Goal: Transaction & Acquisition: Purchase product/service

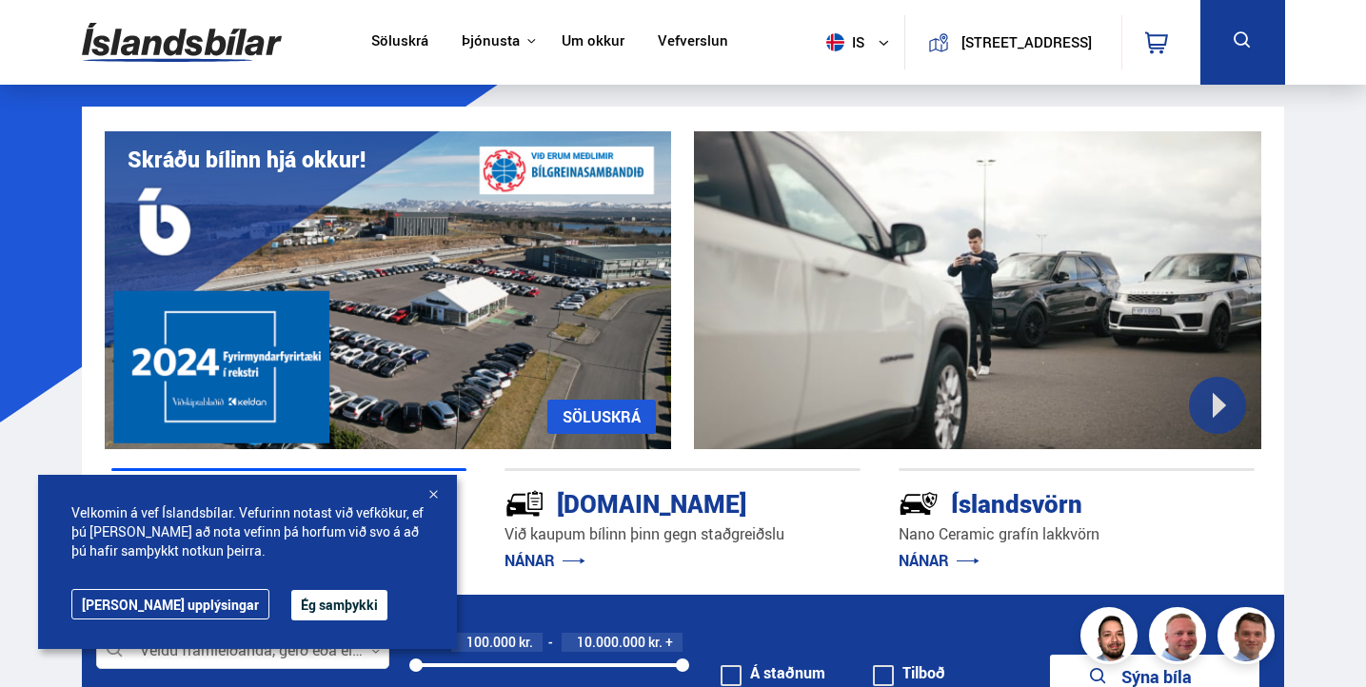
click at [291, 600] on button "Ég samþykki" at bounding box center [339, 605] width 96 height 30
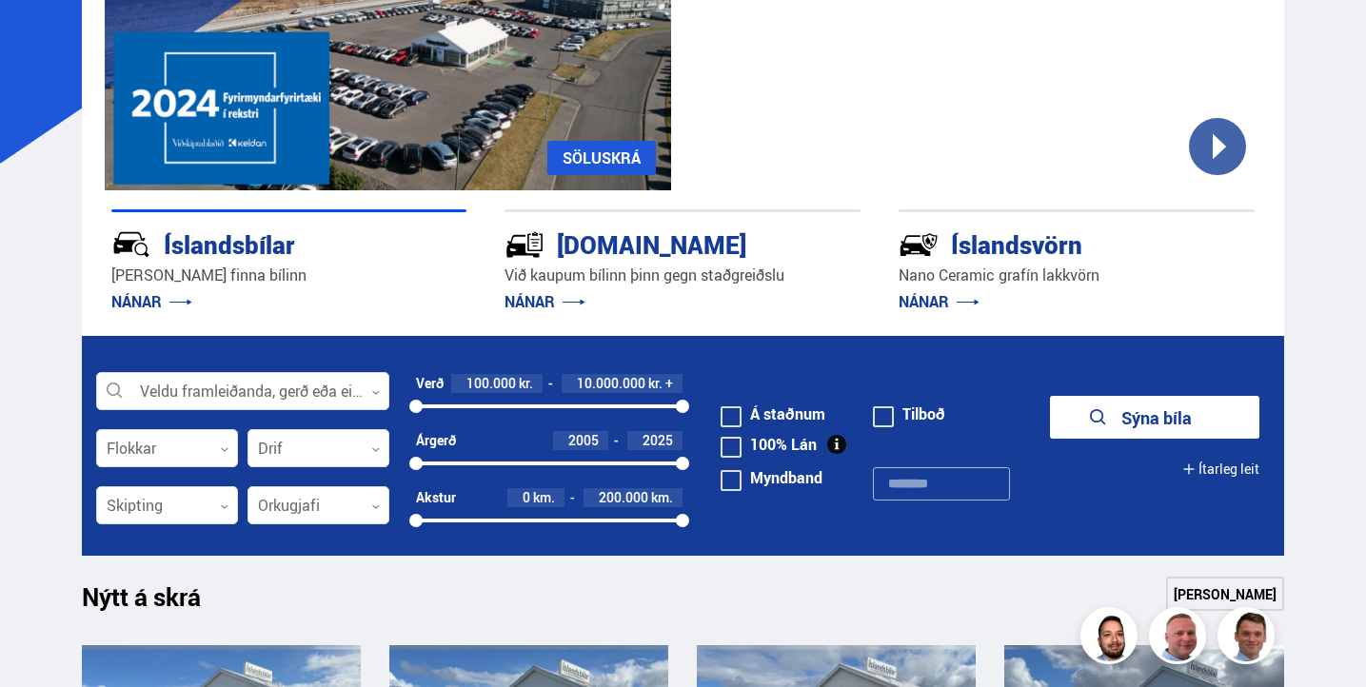
scroll to position [263, 0]
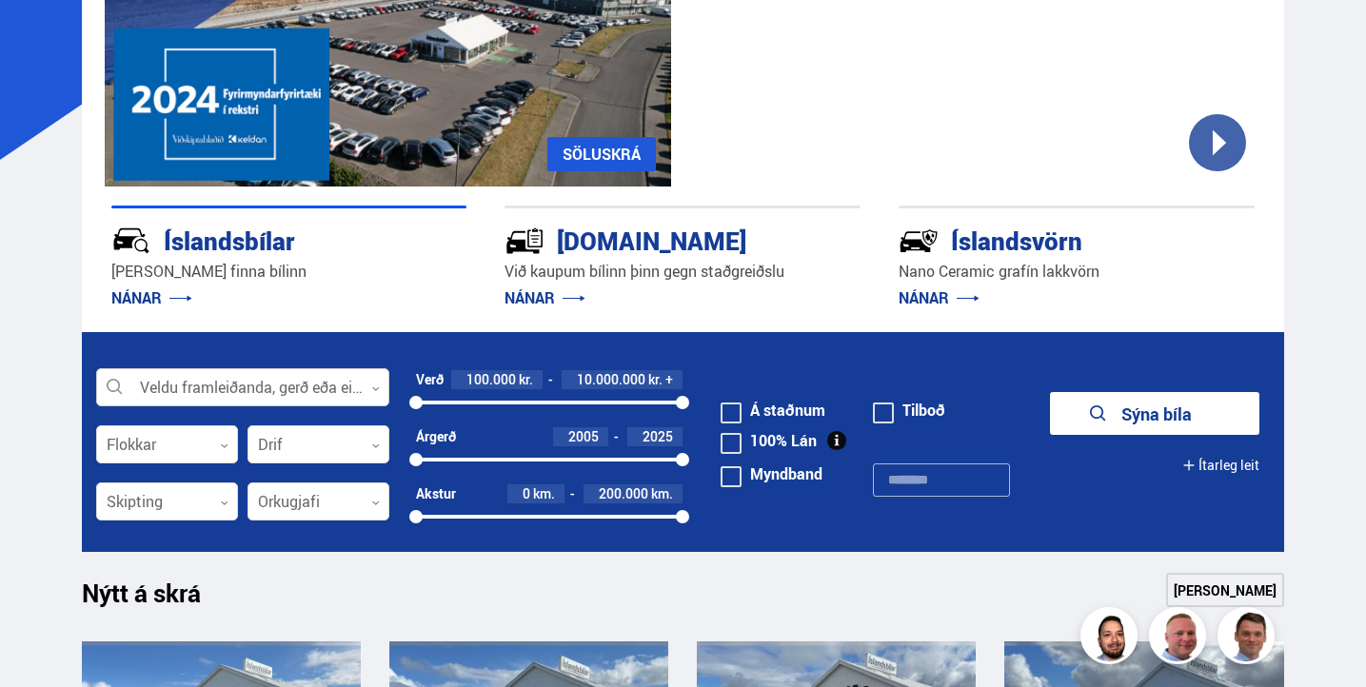
click at [374, 388] on icon at bounding box center [375, 388] width 9 height 9
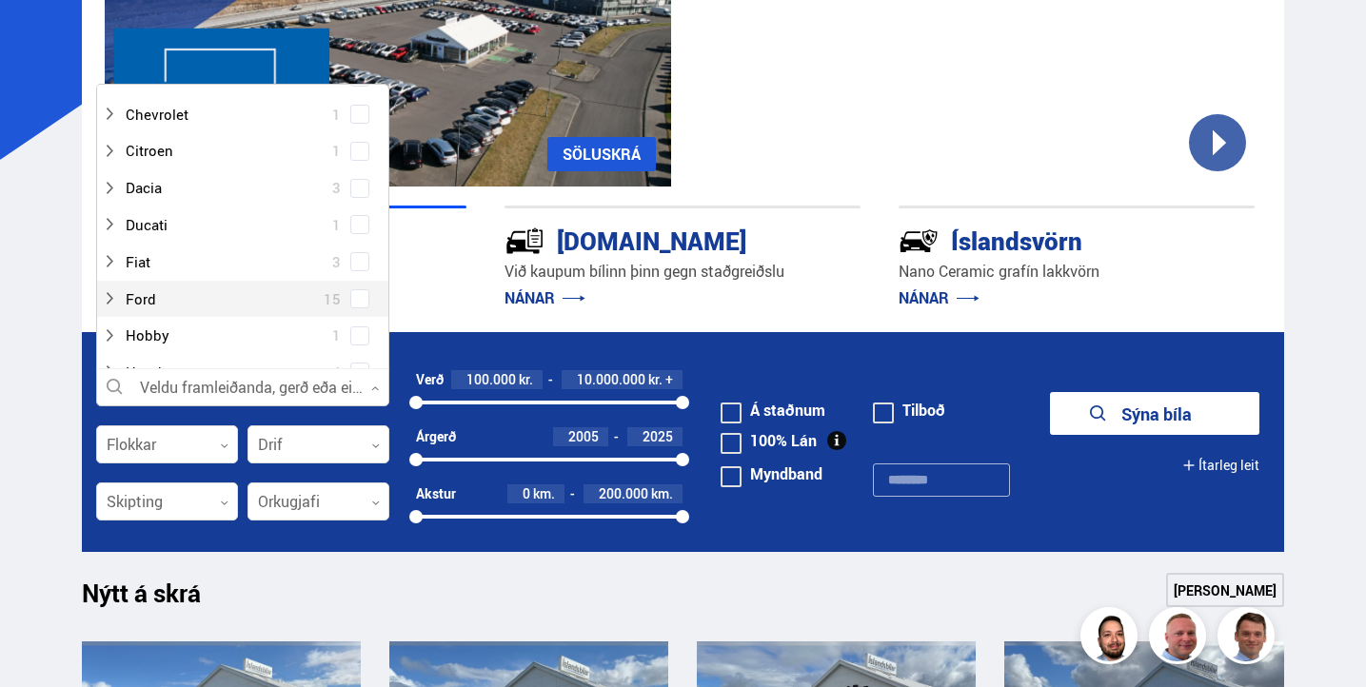
scroll to position [174, 0]
click at [144, 292] on div at bounding box center [224, 295] width 244 height 28
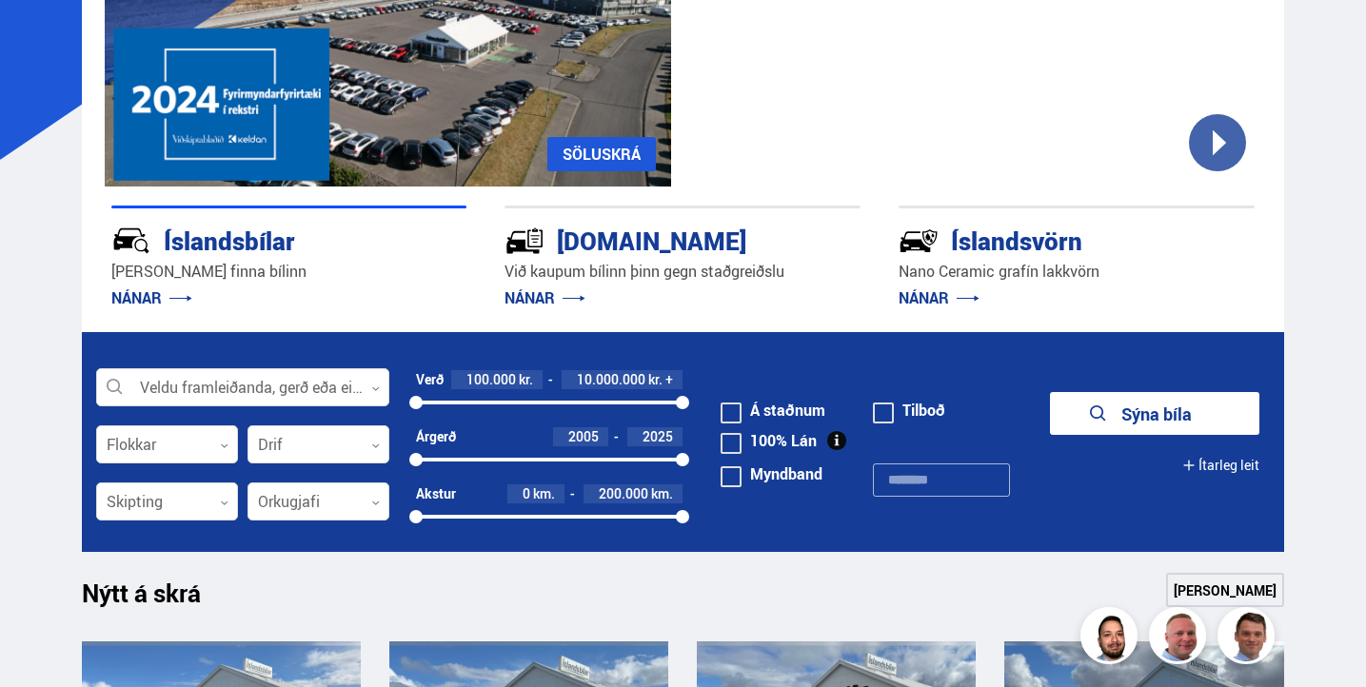
click at [412, 299] on p "NÁNAR" at bounding box center [289, 298] width 356 height 30
click at [374, 387] on icon at bounding box center [375, 388] width 9 height 9
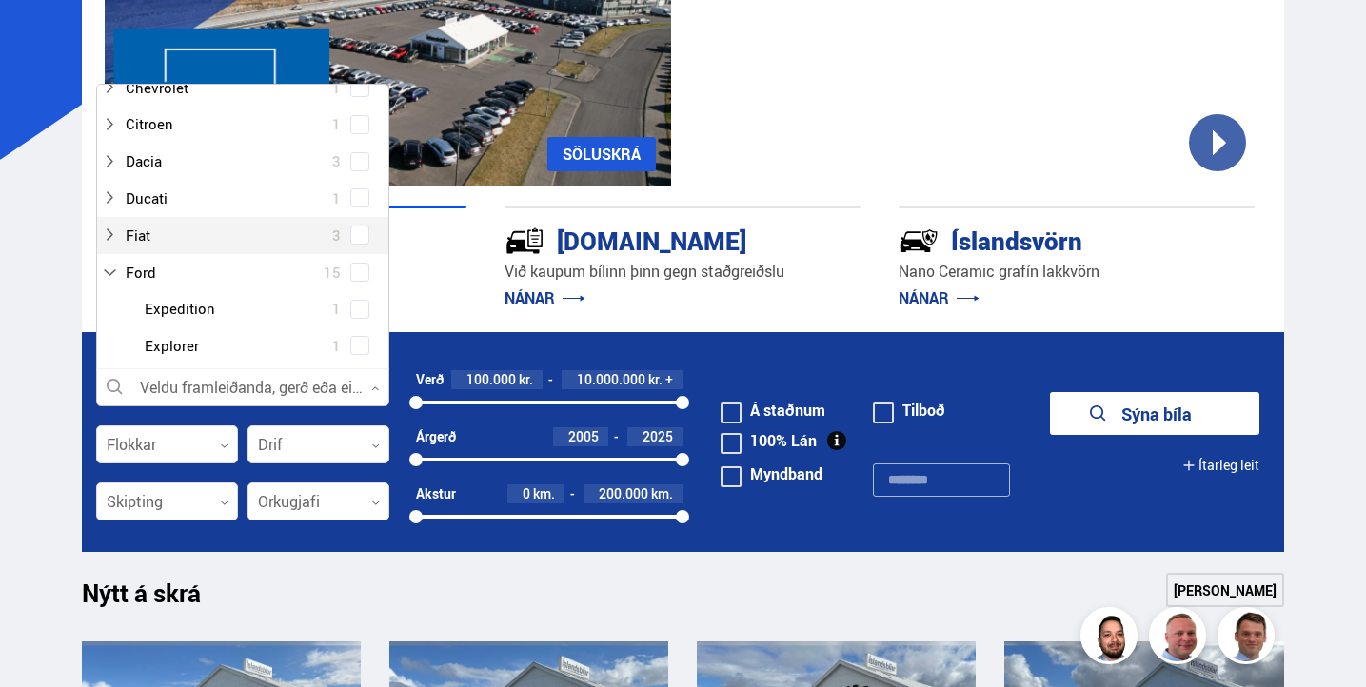
scroll to position [208, 0]
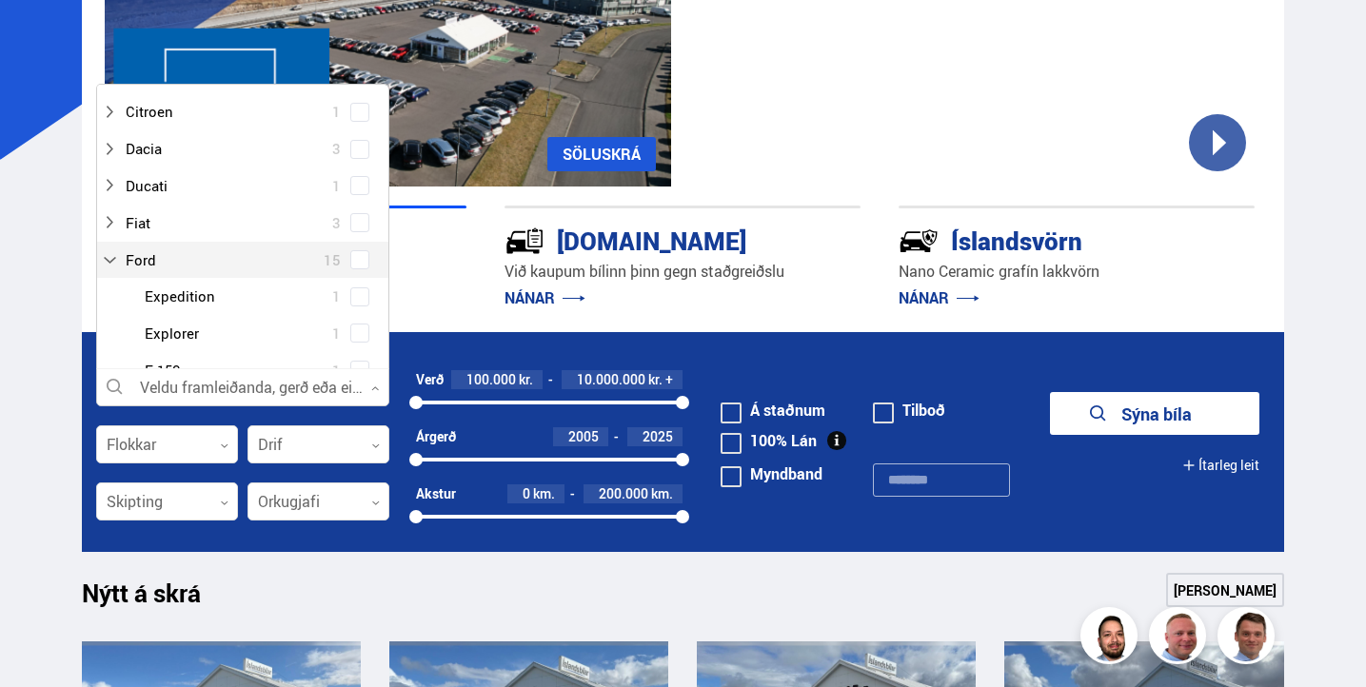
click at [358, 257] on span at bounding box center [360, 260] width 8 height 8
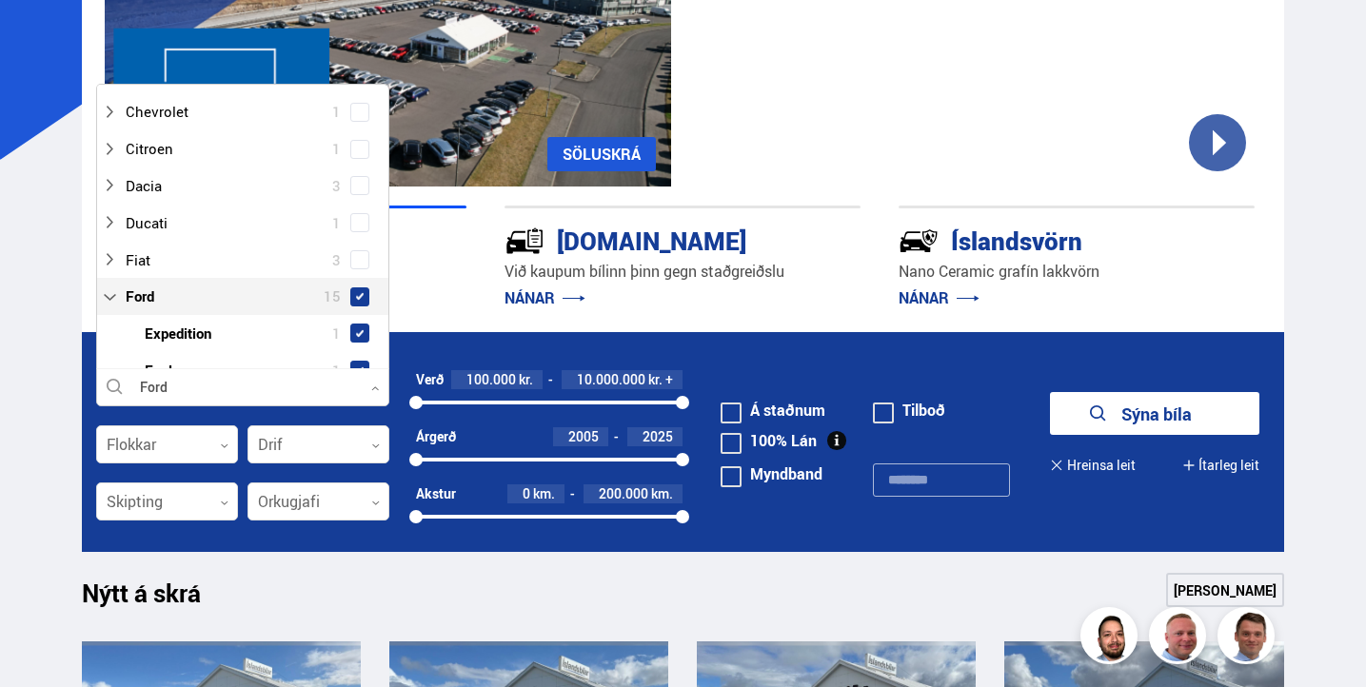
scroll to position [246, 0]
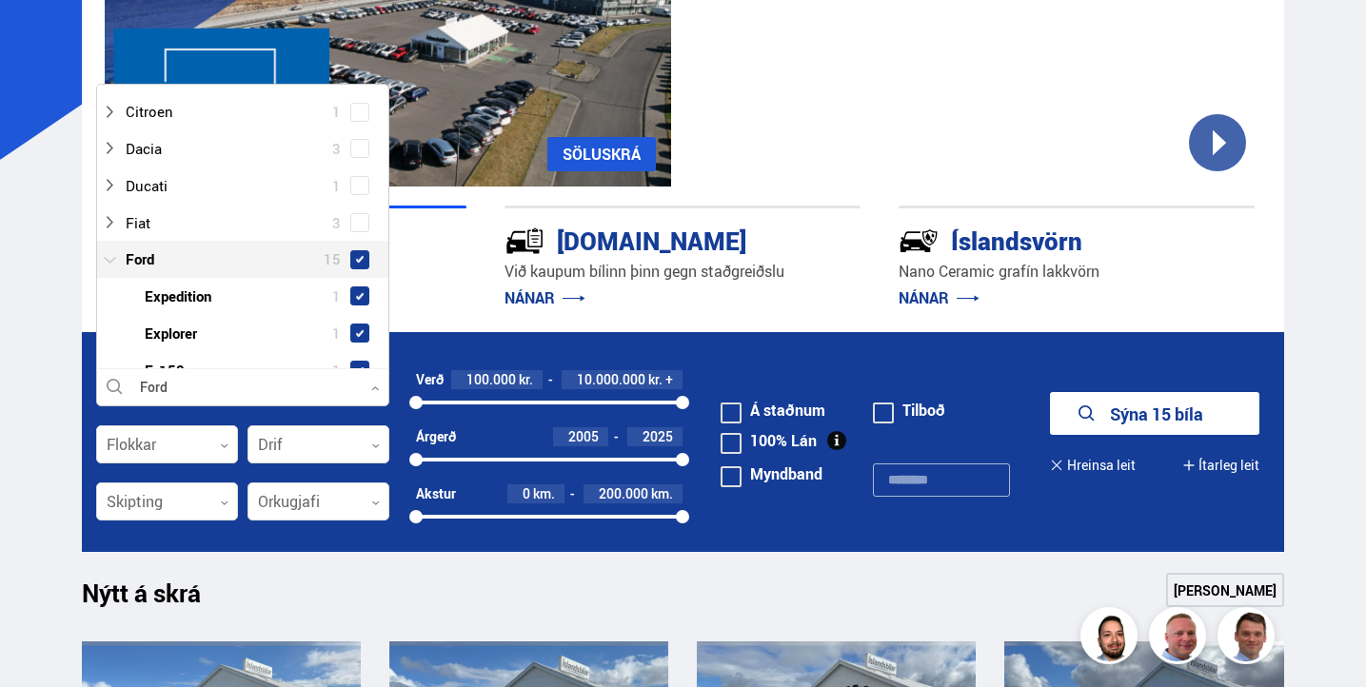
click at [115, 258] on icon at bounding box center [109, 259] width 15 height 15
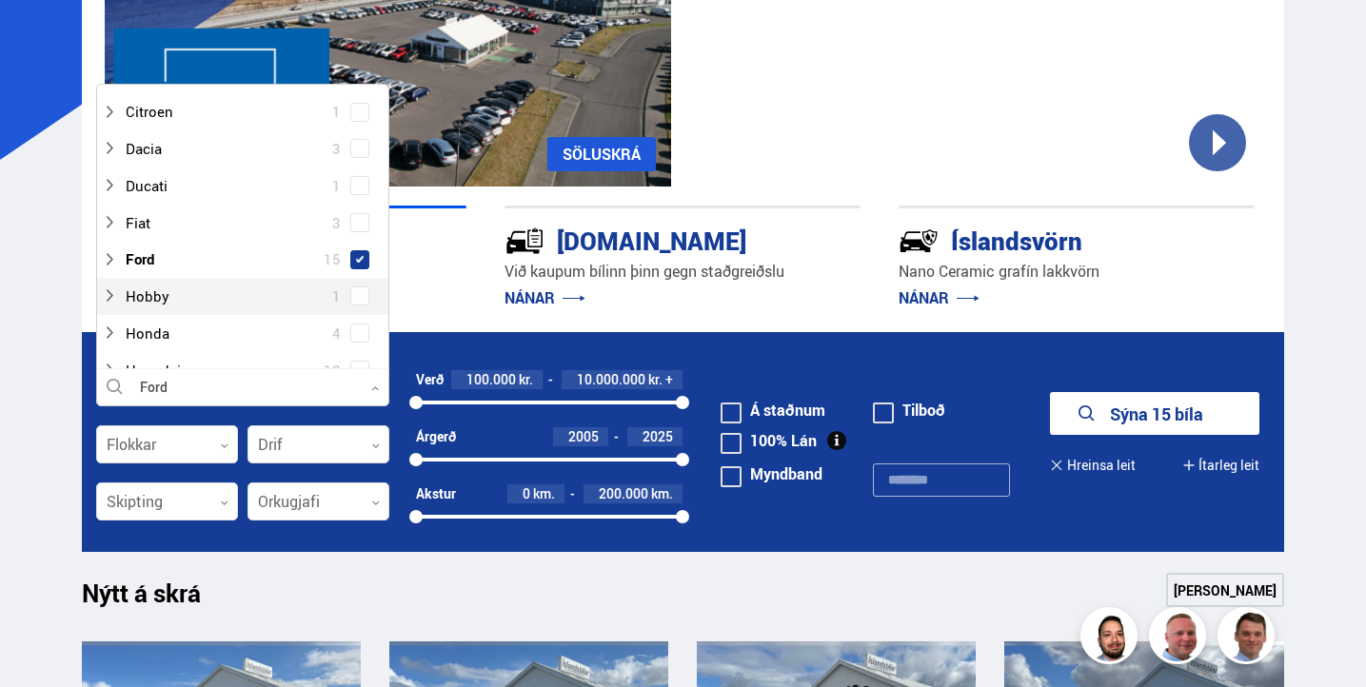
click at [406, 290] on p "NÁNAR" at bounding box center [289, 298] width 356 height 30
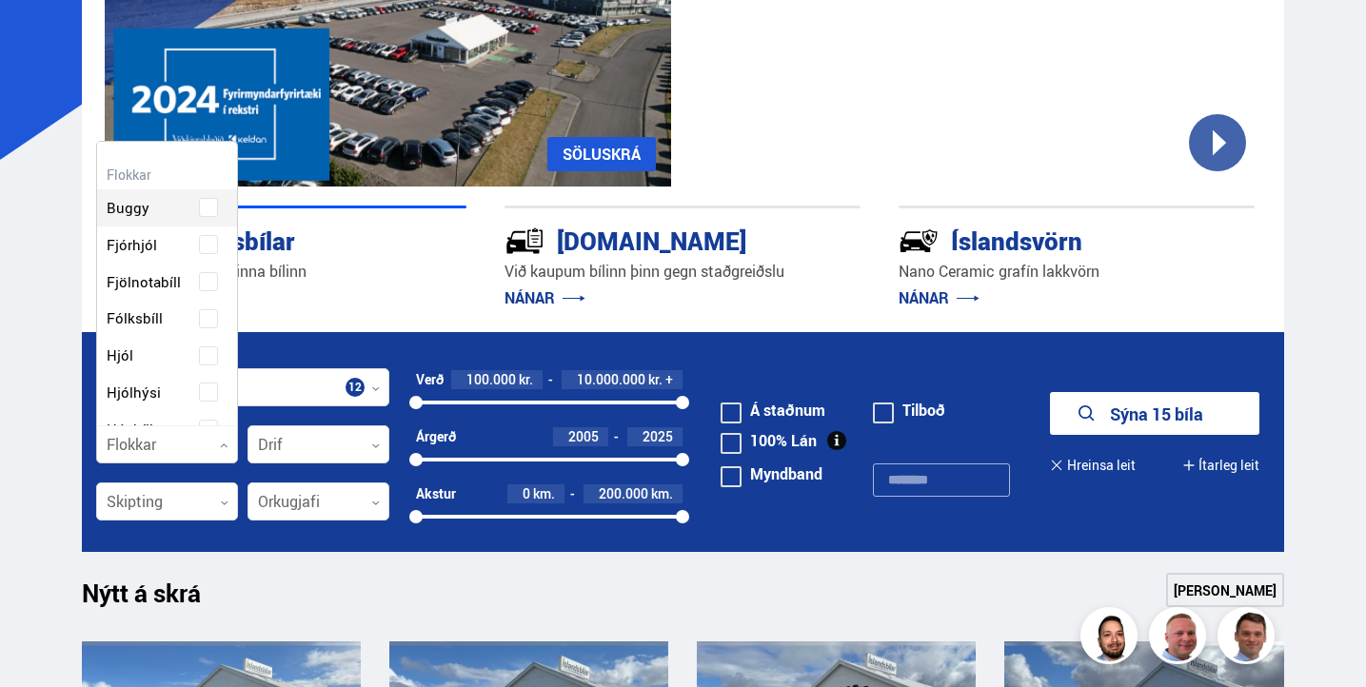
click at [225, 446] on icon at bounding box center [224, 446] width 9 height 9
click at [394, 348] on form "Ford Veldu framleiðanda, gerð eða eiginleika 12 Flokkar 0 Hreinsa valið Buggy F…" at bounding box center [683, 442] width 1202 height 220
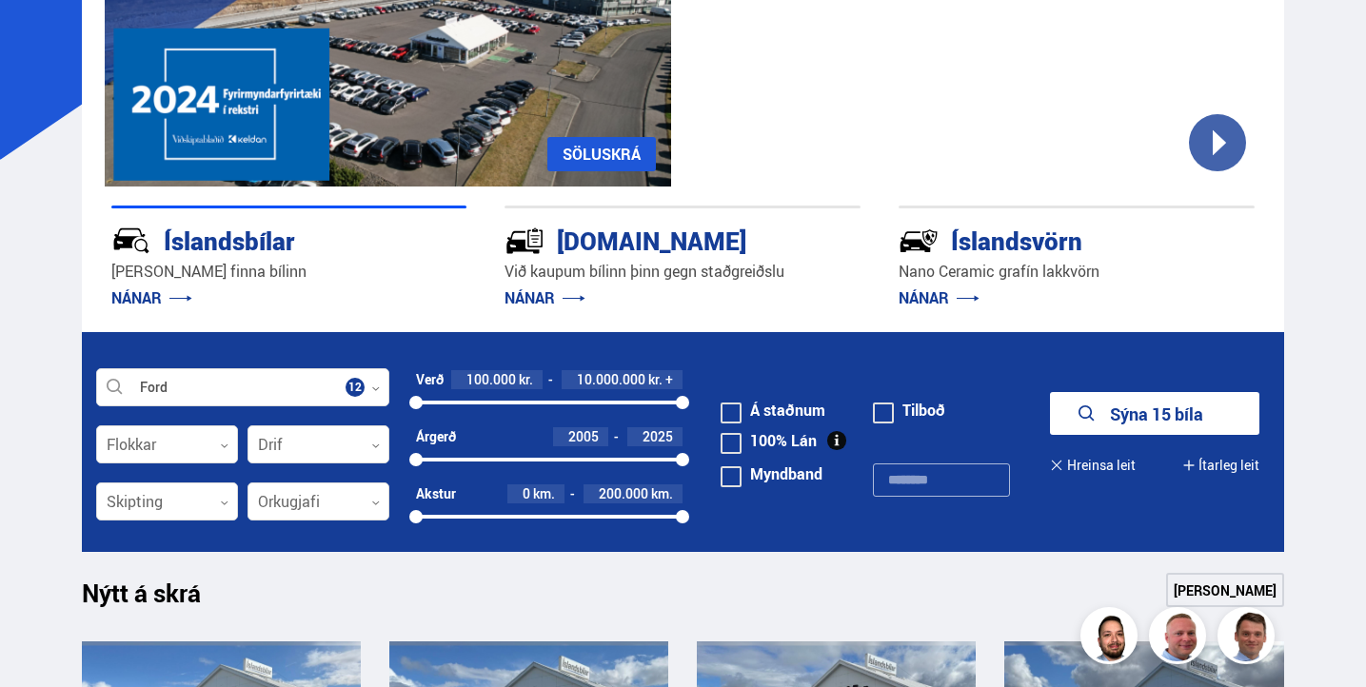
click at [1173, 412] on button "Sýna 15 bíla" at bounding box center [1154, 413] width 209 height 43
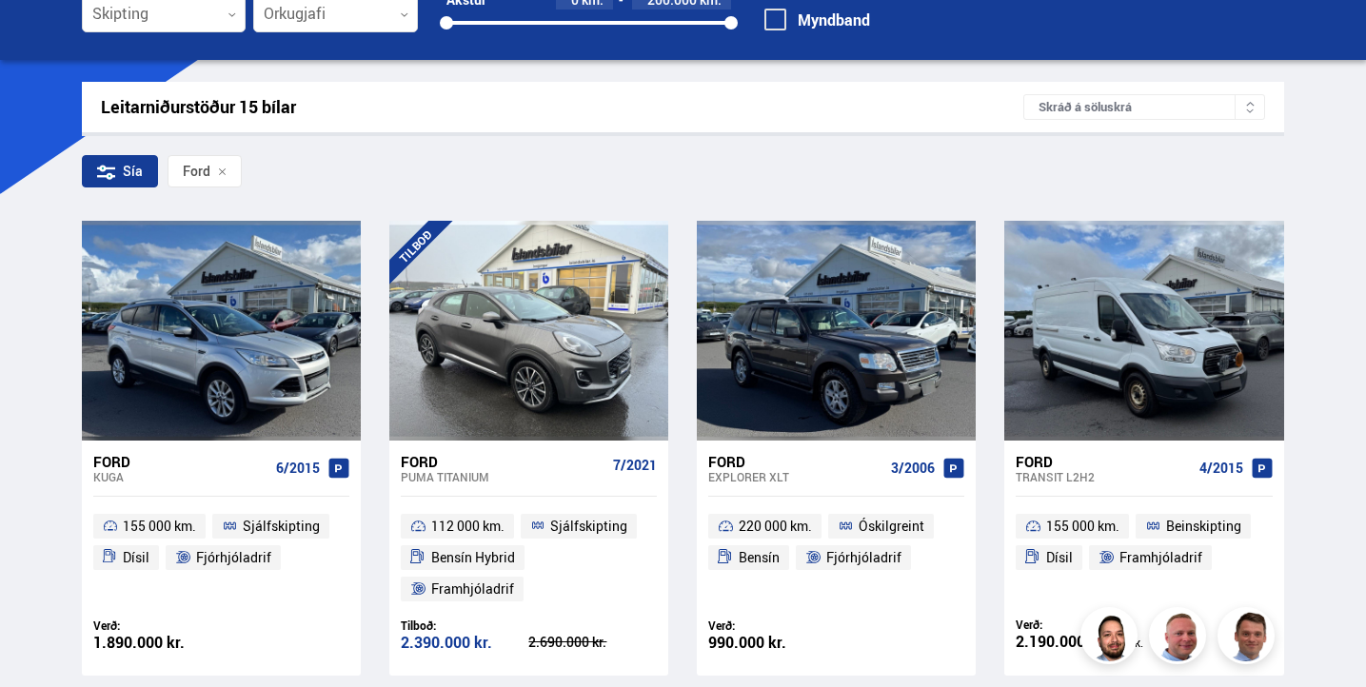
scroll to position [220, 0]
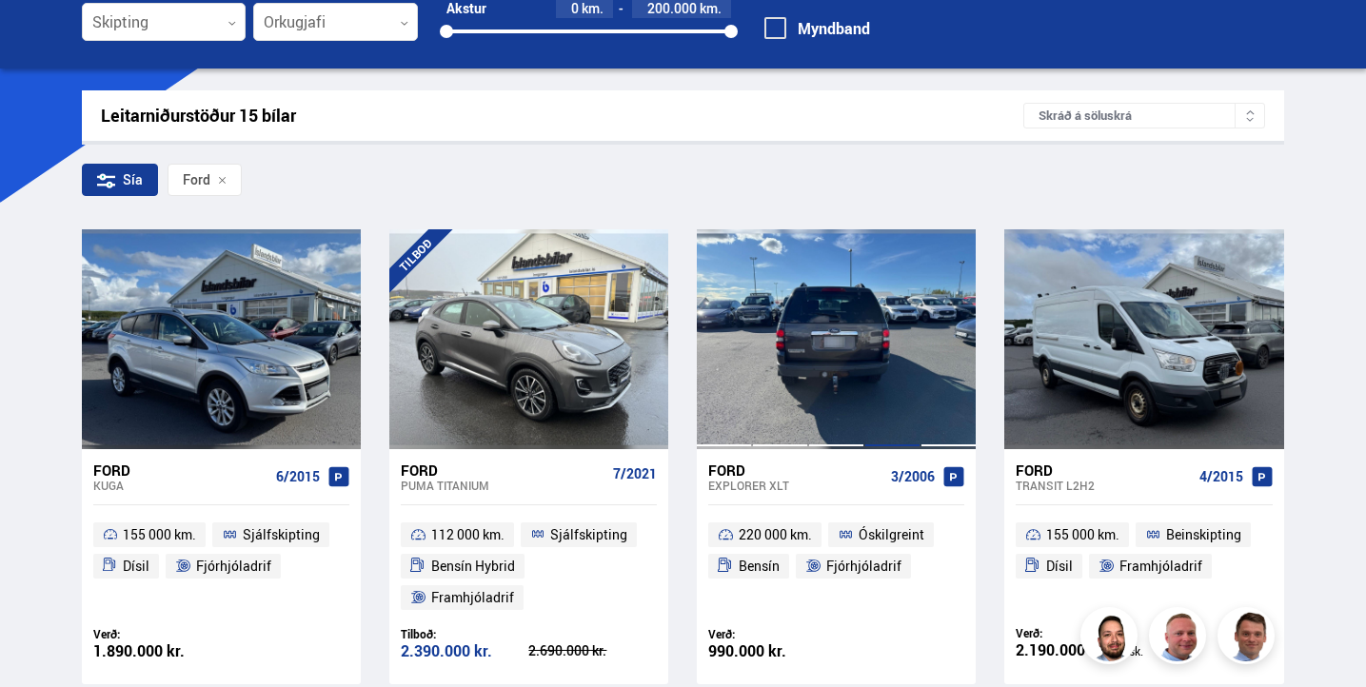
click at [867, 344] on div at bounding box center [892, 338] width 56 height 219
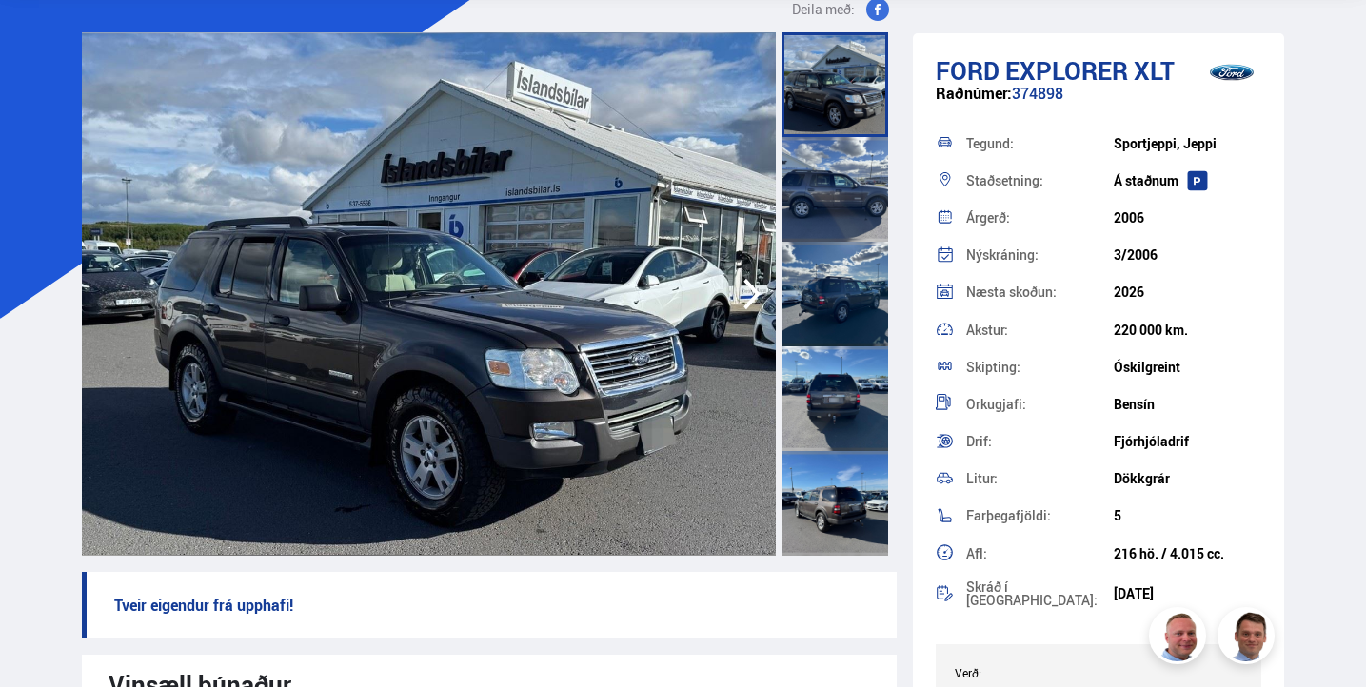
scroll to position [106, 0]
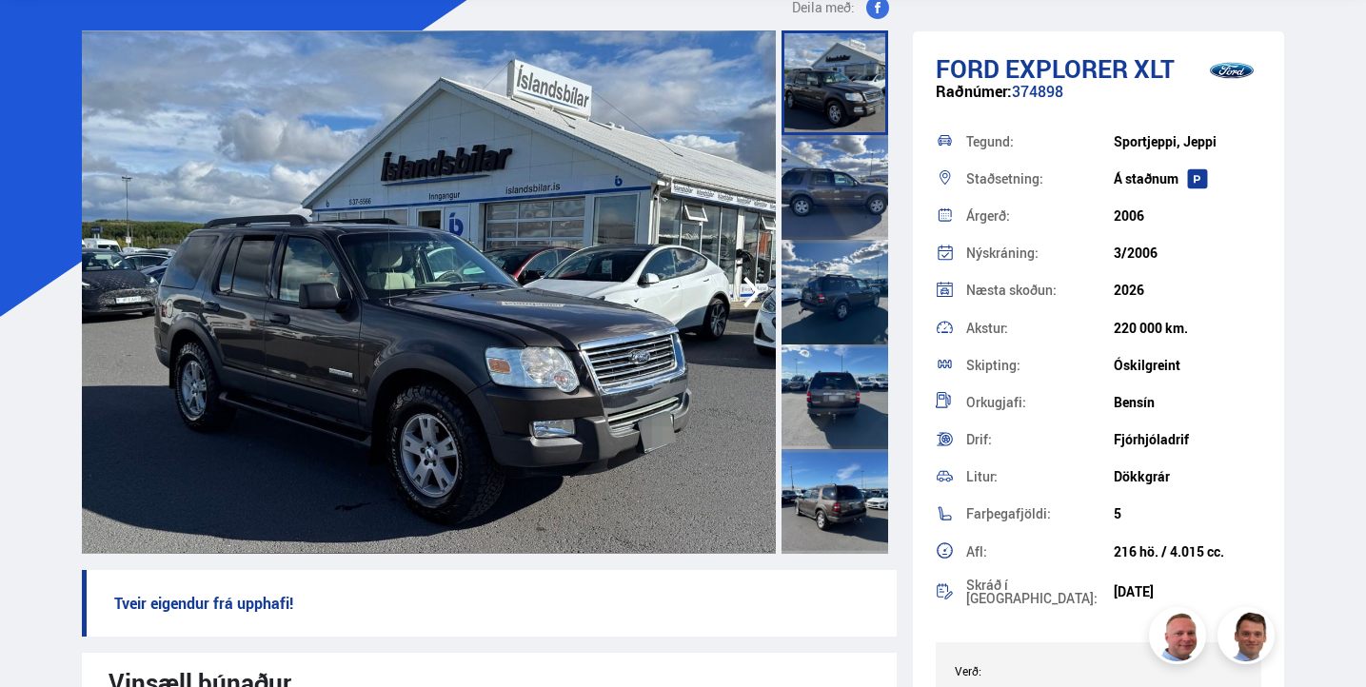
click at [717, 467] on img at bounding box center [429, 291] width 695 height 523
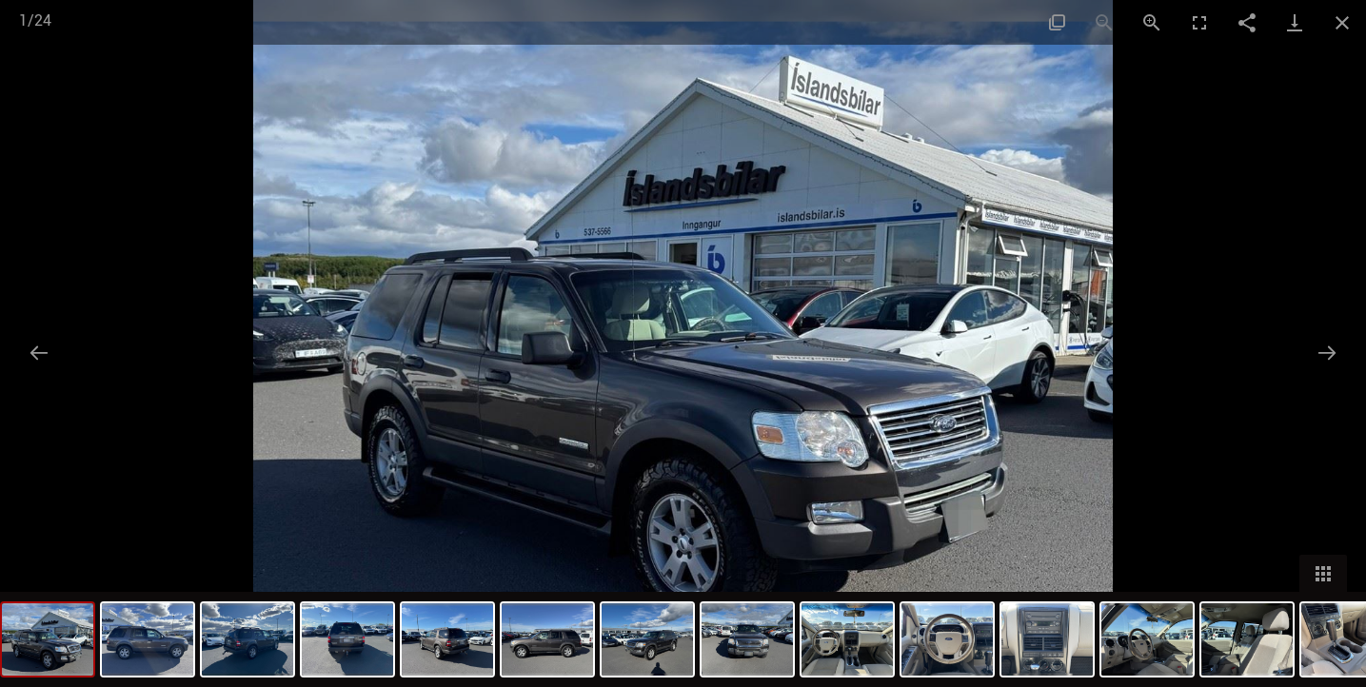
scroll to position [163, 0]
click at [1331, 351] on button "Next slide" at bounding box center [1327, 352] width 40 height 37
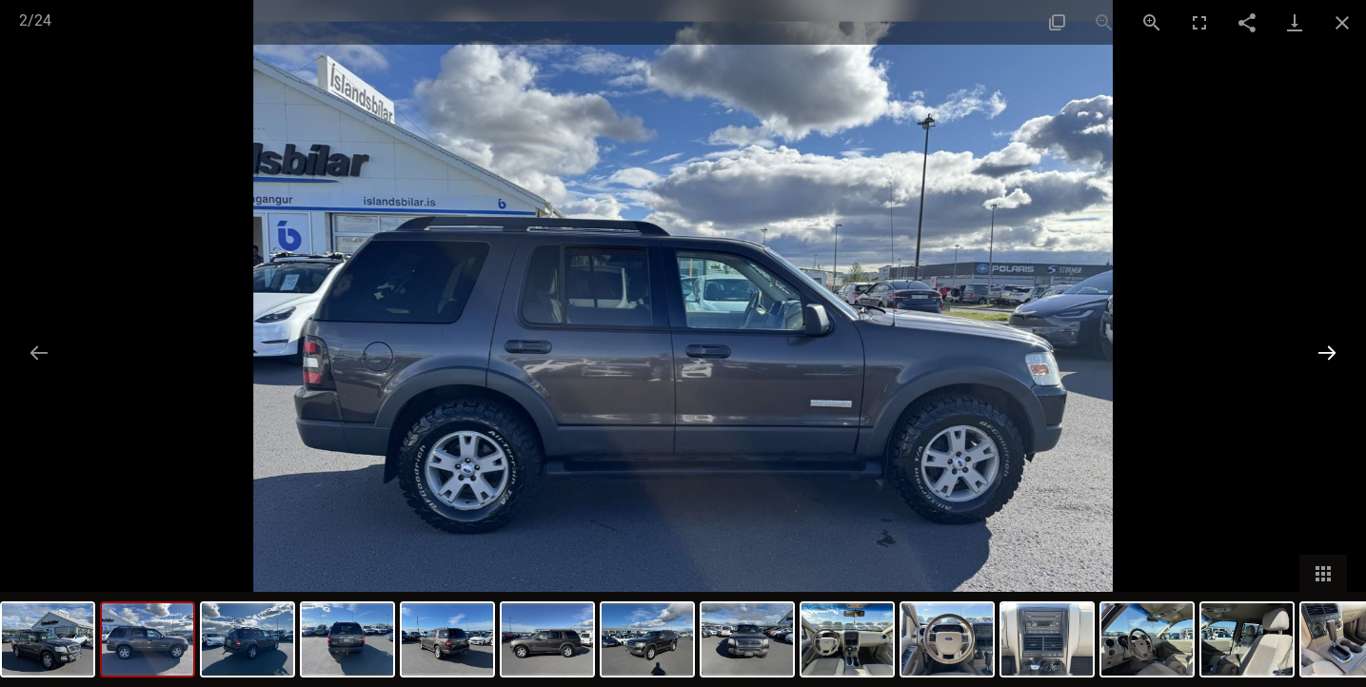
click at [1331, 351] on button "Next slide" at bounding box center [1327, 352] width 40 height 37
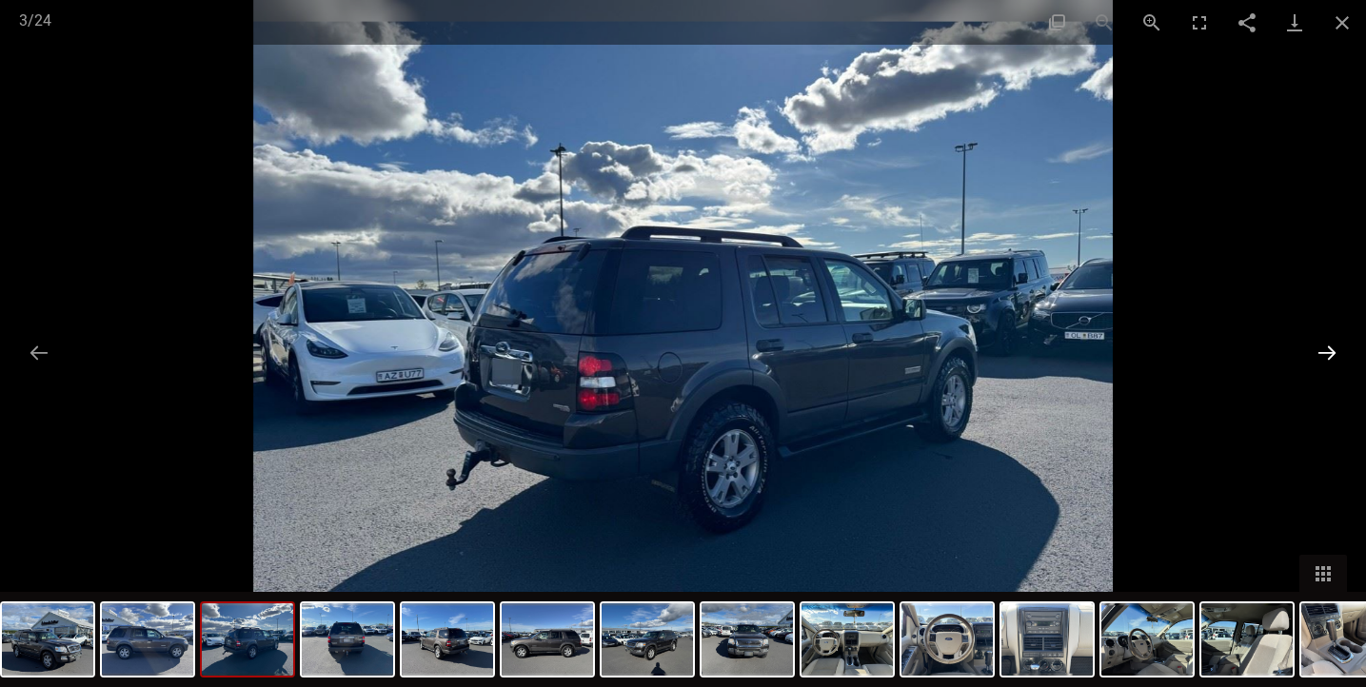
click at [1331, 351] on button "Next slide" at bounding box center [1327, 352] width 40 height 37
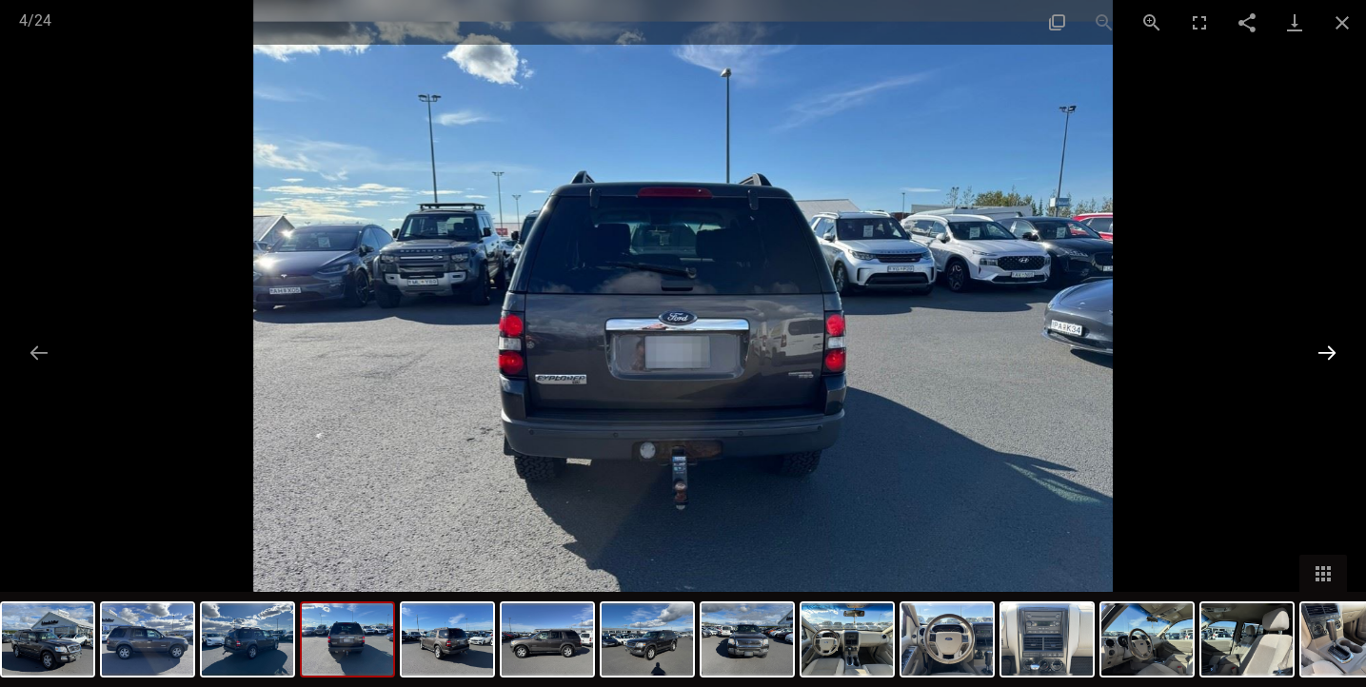
click at [1331, 351] on button "Next slide" at bounding box center [1327, 352] width 40 height 37
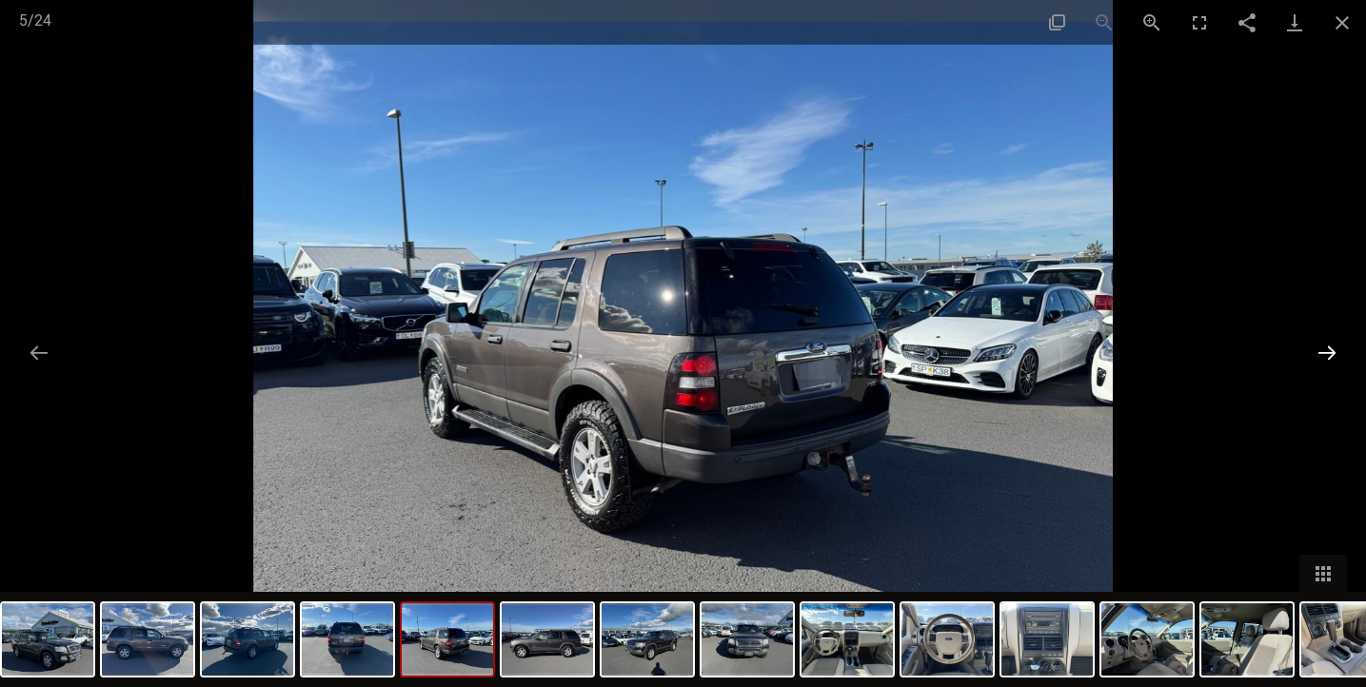
click at [1331, 351] on button "Next slide" at bounding box center [1327, 352] width 40 height 37
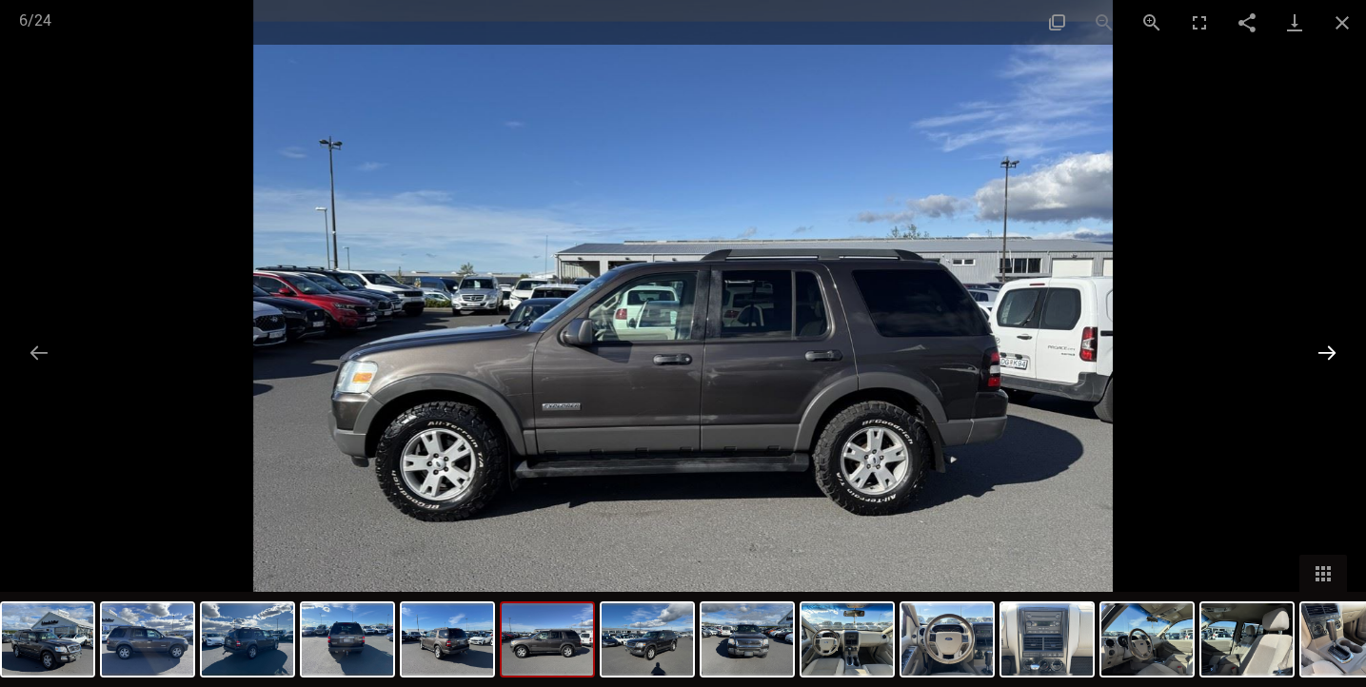
click at [1331, 351] on button "Next slide" at bounding box center [1327, 352] width 40 height 37
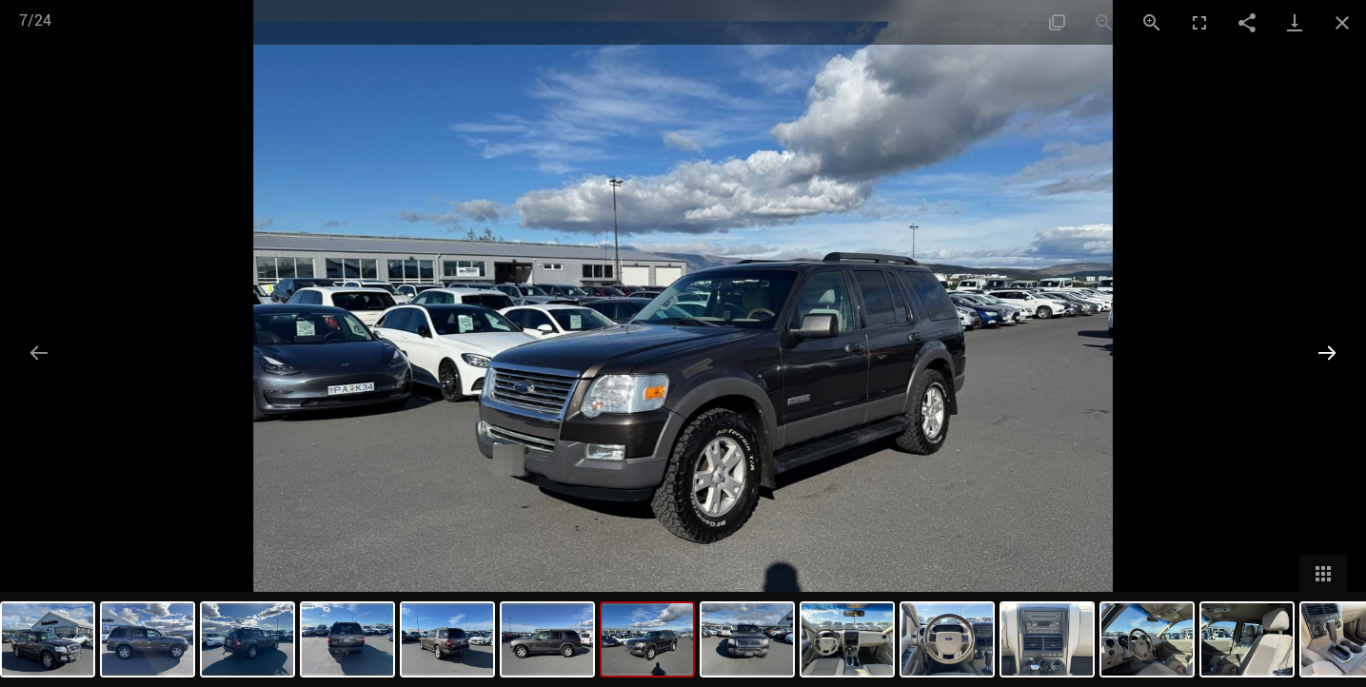
click at [1331, 351] on button "Next slide" at bounding box center [1327, 352] width 40 height 37
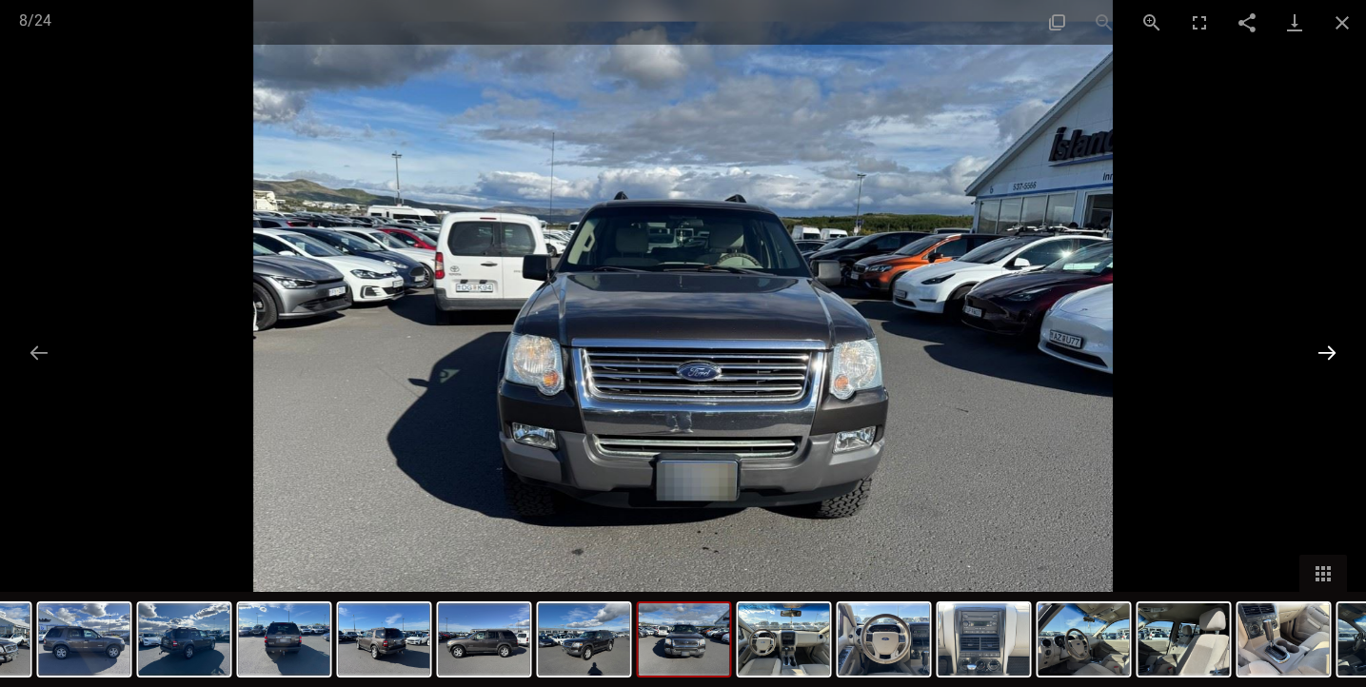
click at [1331, 351] on button "Next slide" at bounding box center [1327, 352] width 40 height 37
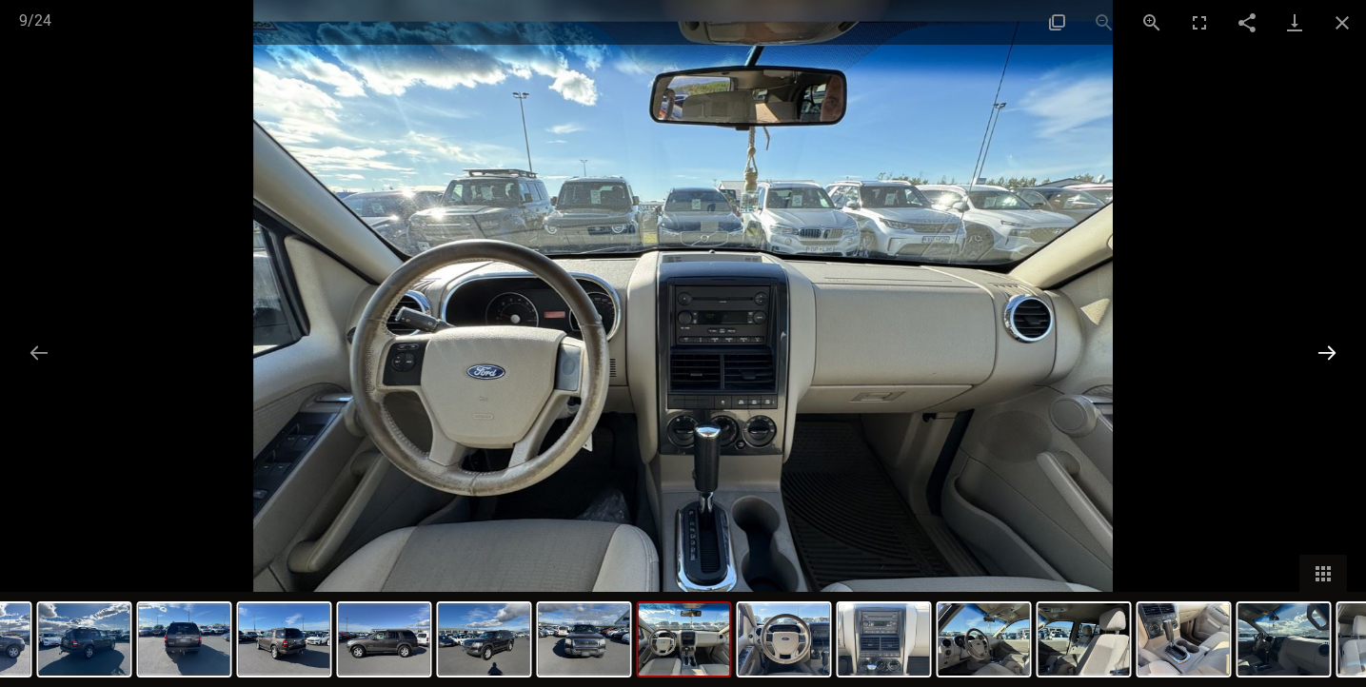
click at [1331, 351] on button "Next slide" at bounding box center [1327, 352] width 40 height 37
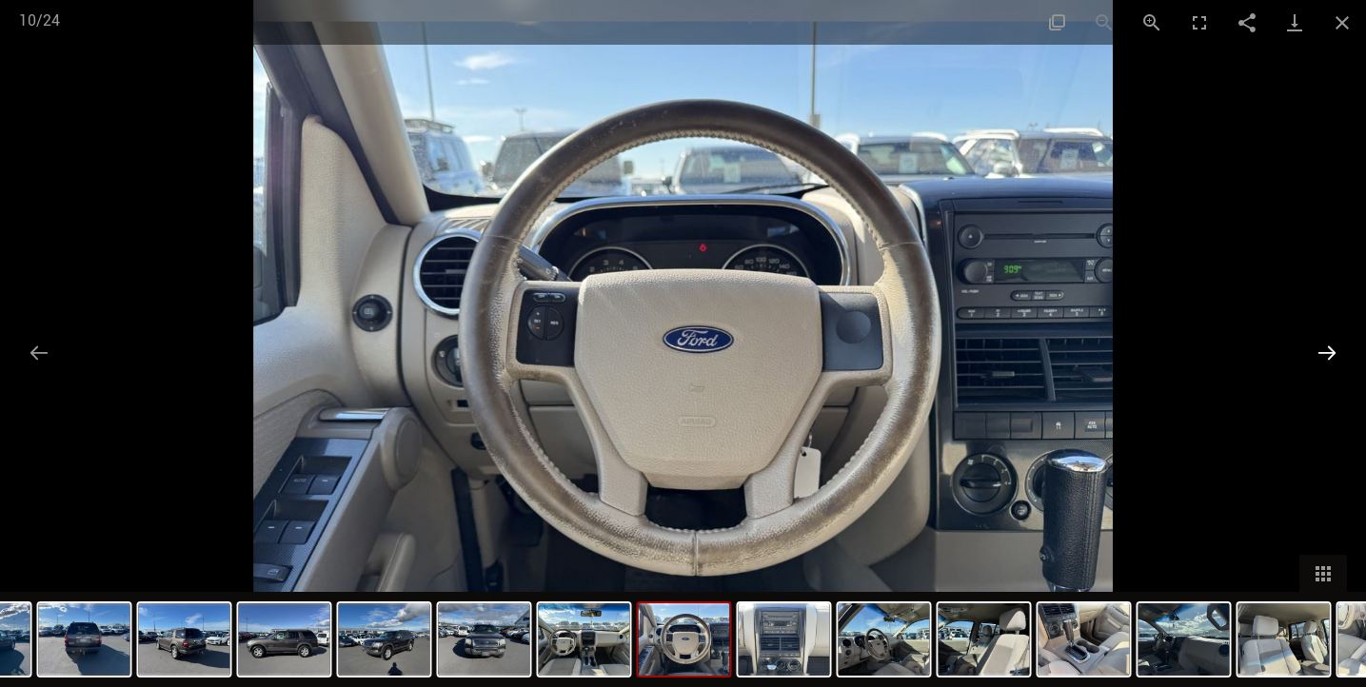
click at [1331, 351] on button "Next slide" at bounding box center [1327, 352] width 40 height 37
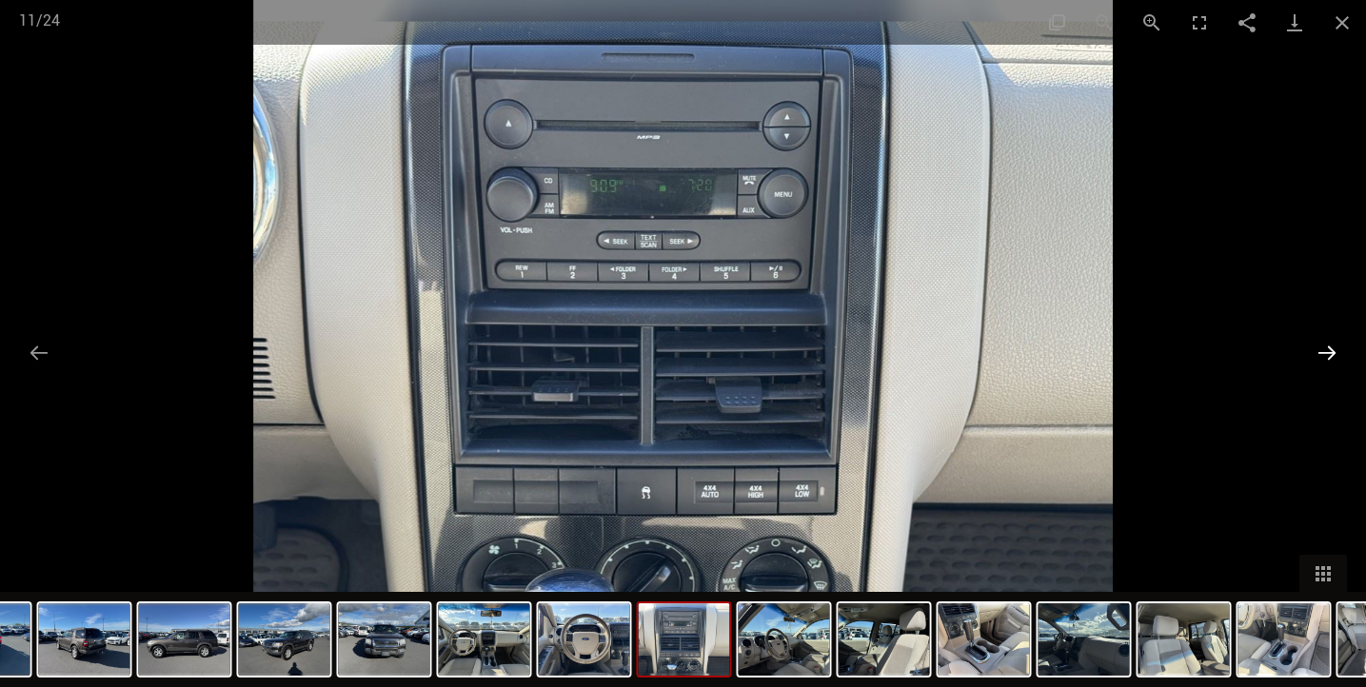
click at [1331, 351] on button "Next slide" at bounding box center [1327, 352] width 40 height 37
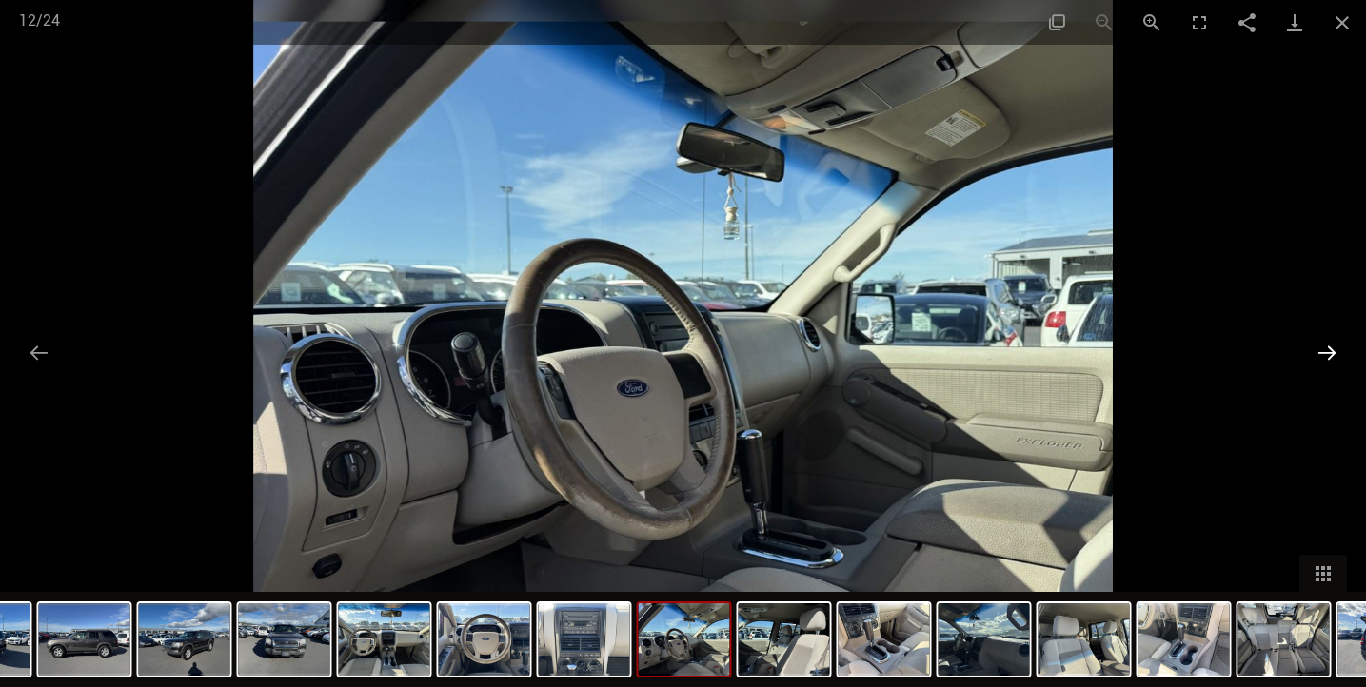
click at [1331, 351] on button "Next slide" at bounding box center [1327, 352] width 40 height 37
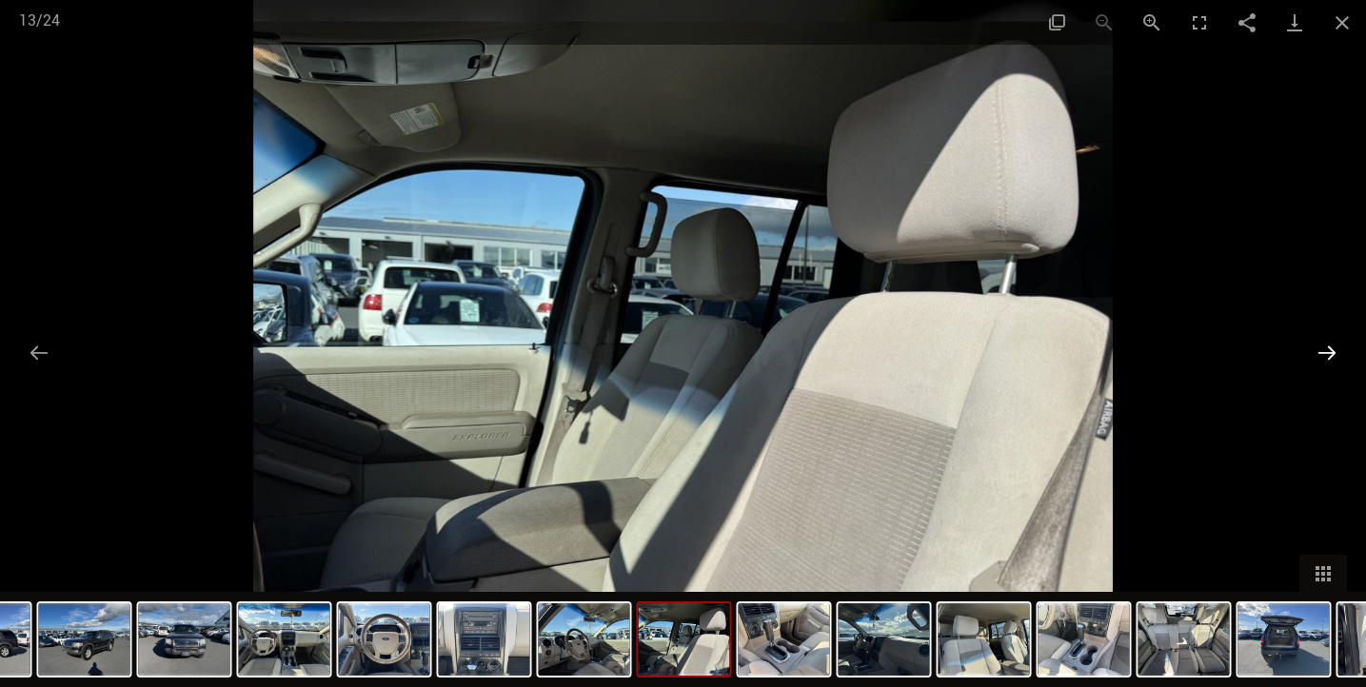
click at [1331, 351] on button "Next slide" at bounding box center [1327, 352] width 40 height 37
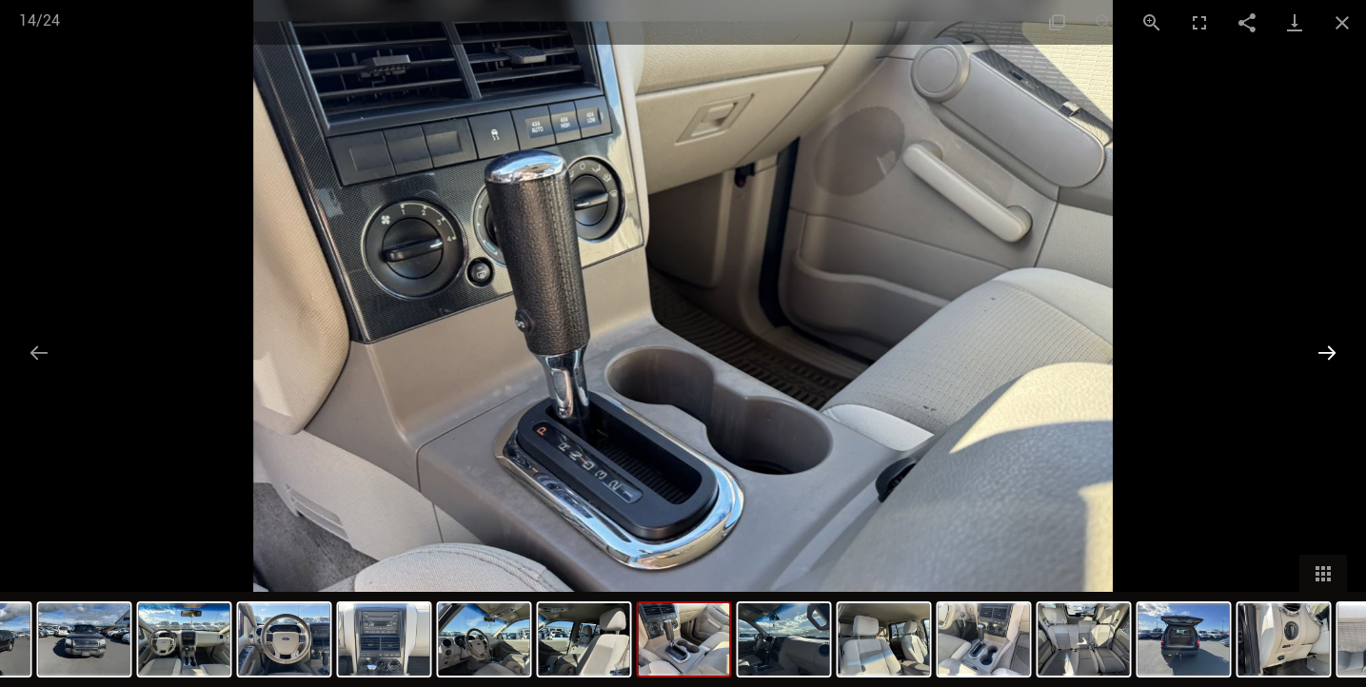
click at [1331, 351] on button "Next slide" at bounding box center [1327, 352] width 40 height 37
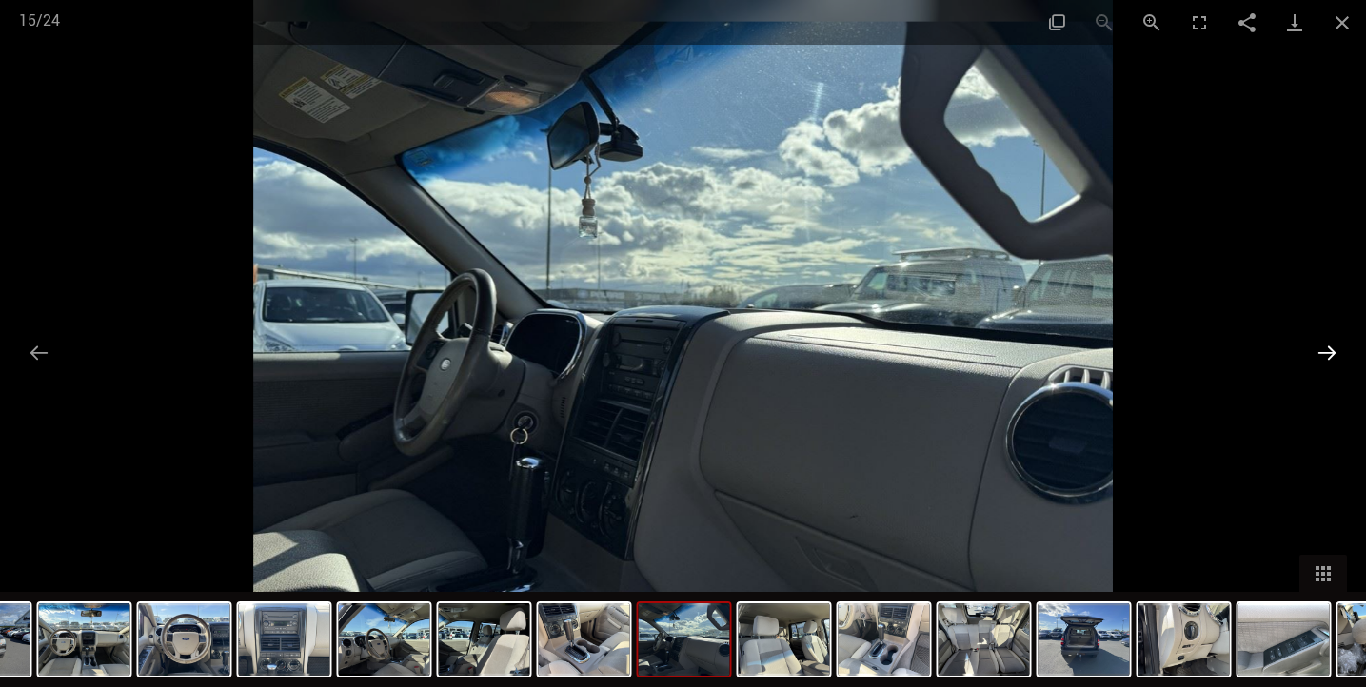
click at [1331, 351] on button "Next slide" at bounding box center [1327, 352] width 40 height 37
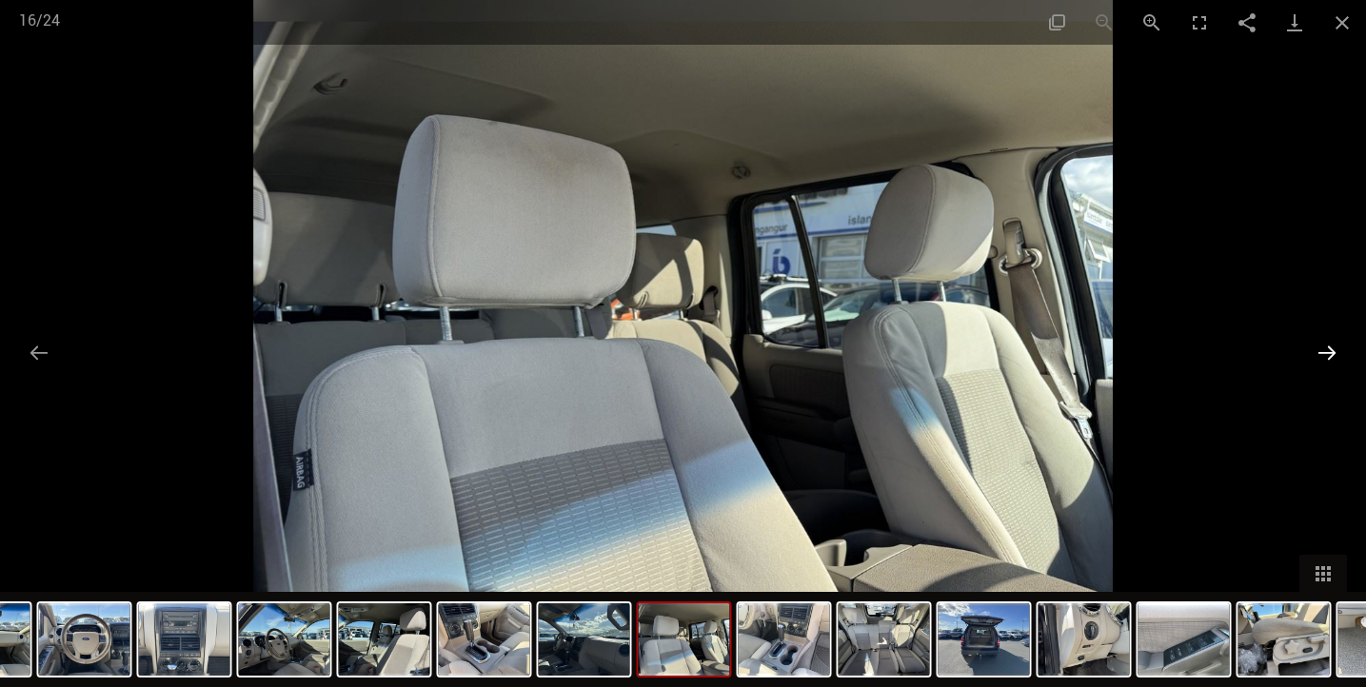
click at [1331, 351] on button "Next slide" at bounding box center [1327, 352] width 40 height 37
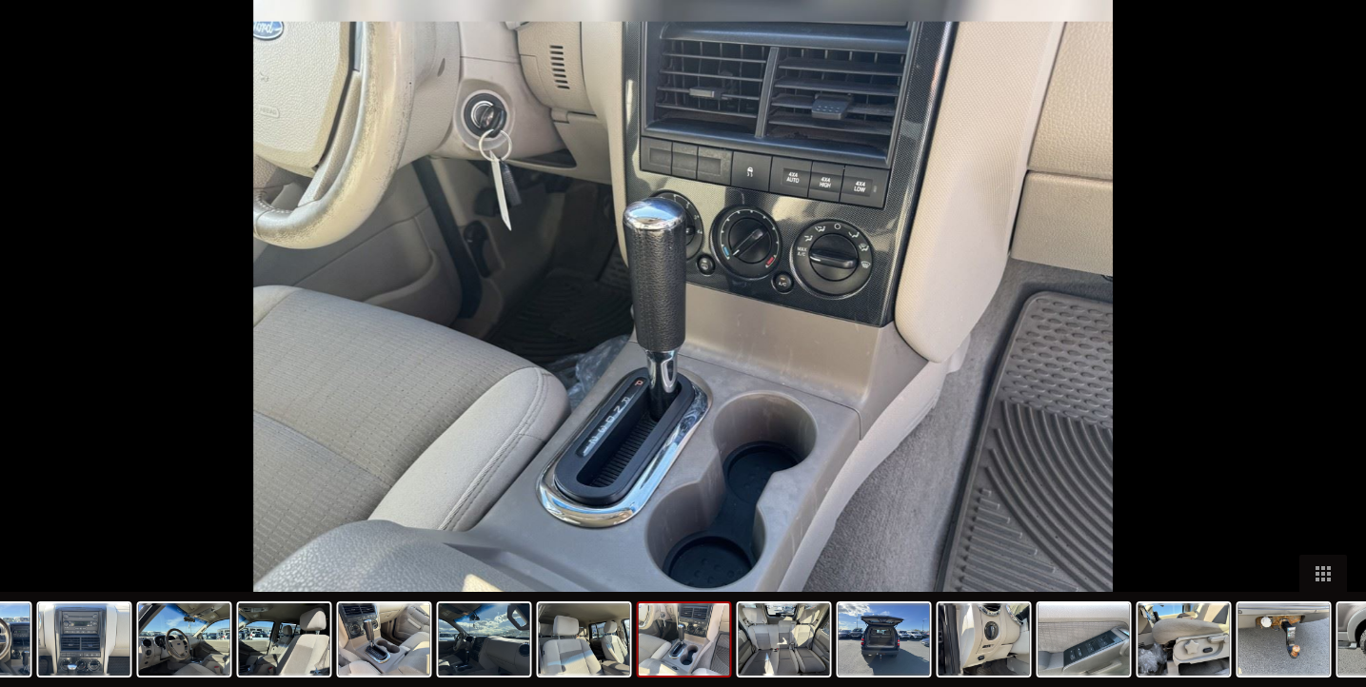
click at [1331, 351] on button "Next slide" at bounding box center [1336, 352] width 40 height 37
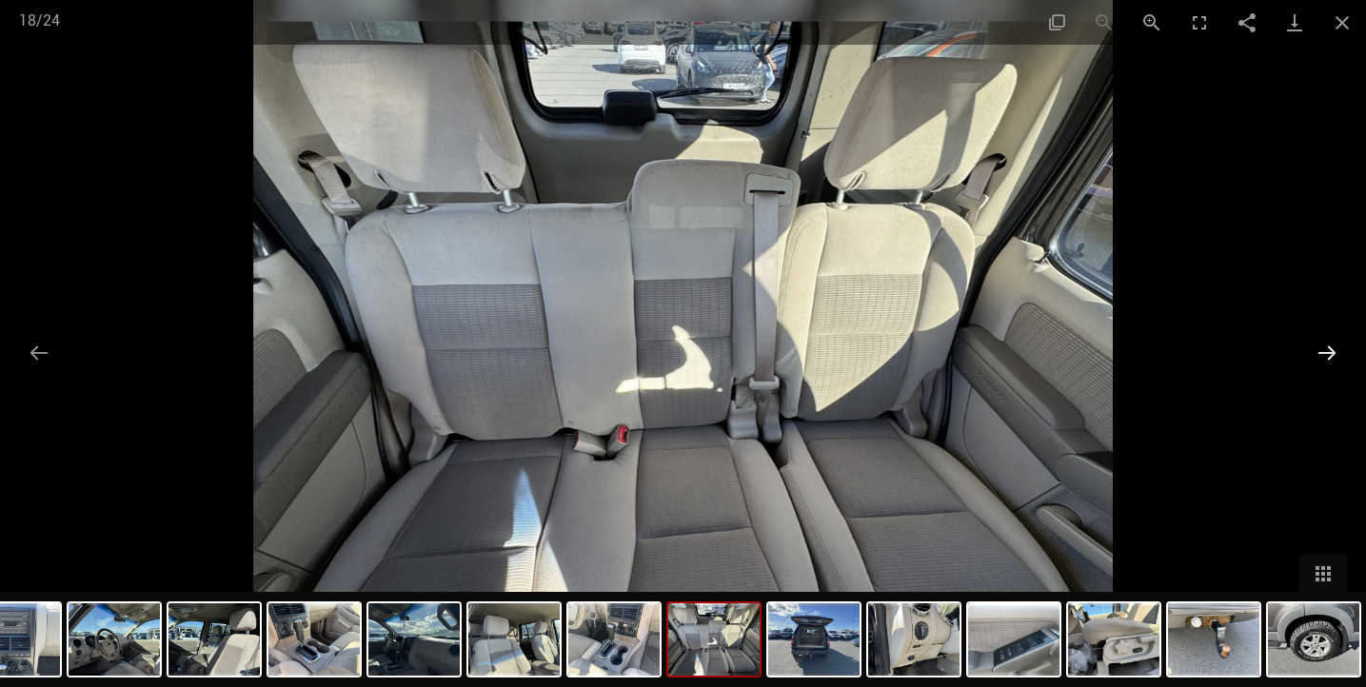
click at [1331, 351] on button "Next slide" at bounding box center [1327, 352] width 40 height 37
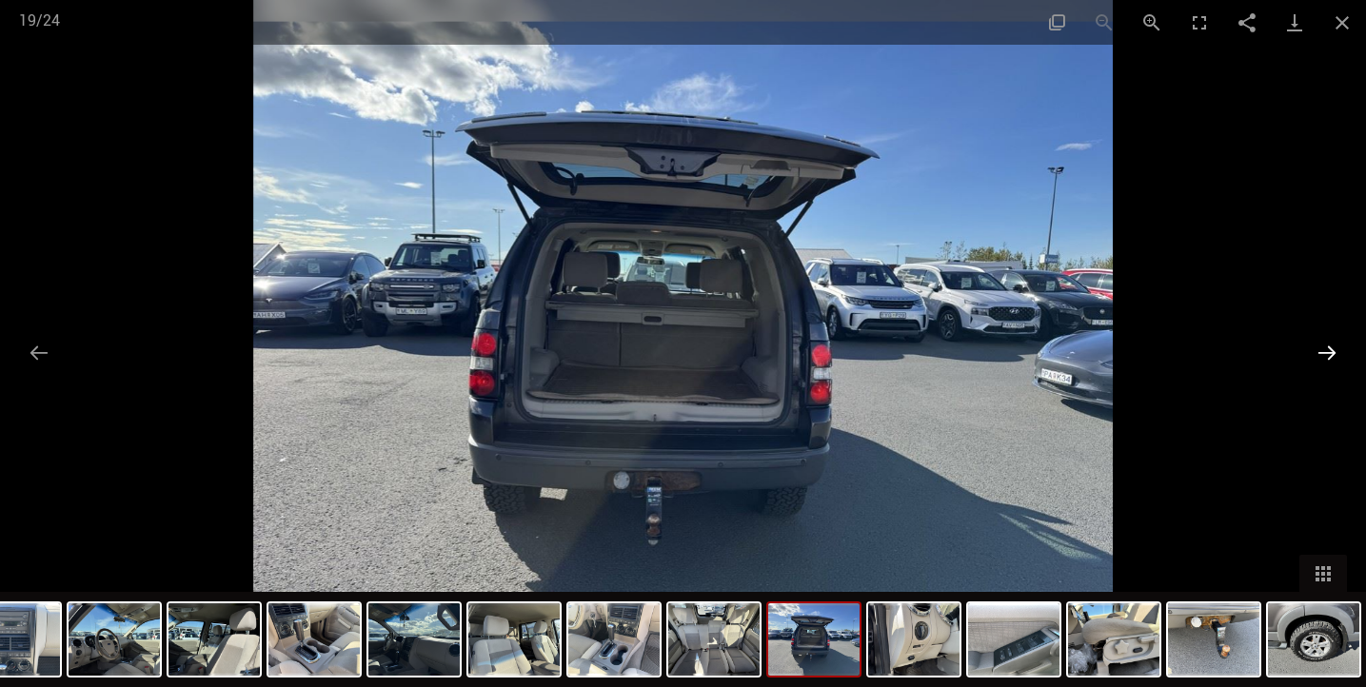
click at [1331, 351] on button "Next slide" at bounding box center [1327, 352] width 40 height 37
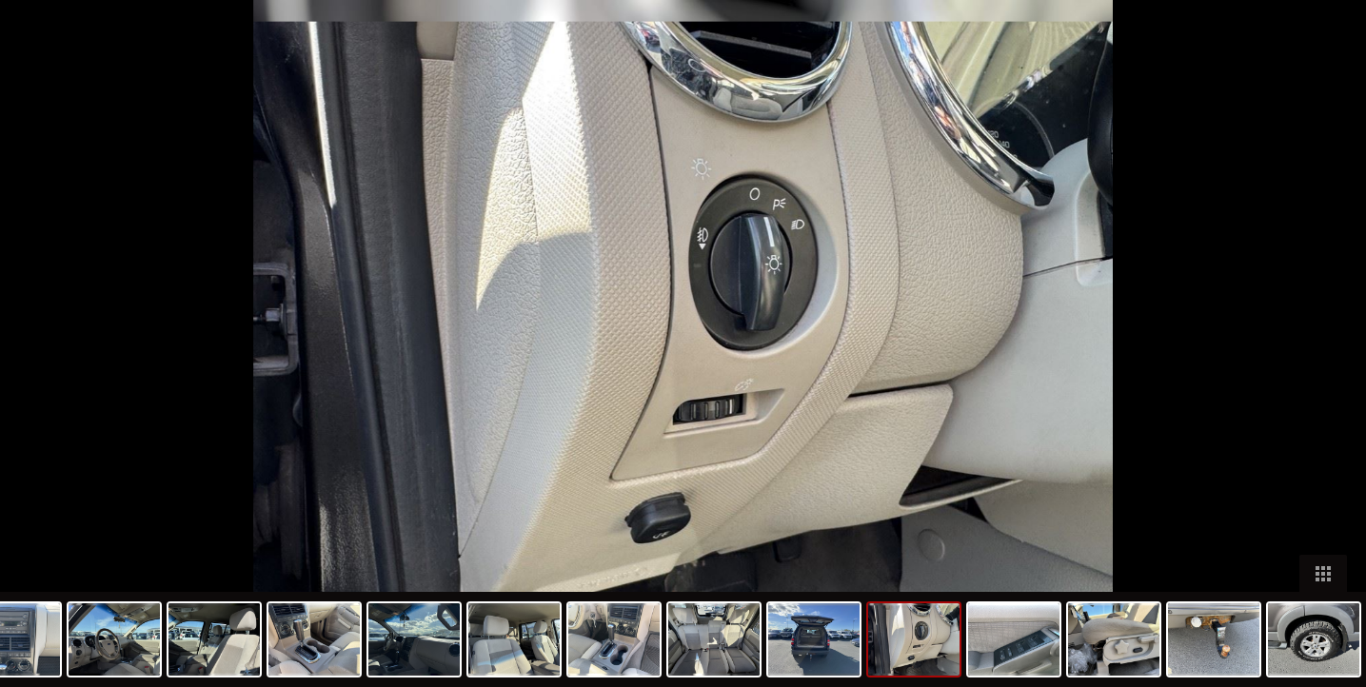
click at [1331, 351] on button "Next slide" at bounding box center [1336, 352] width 40 height 37
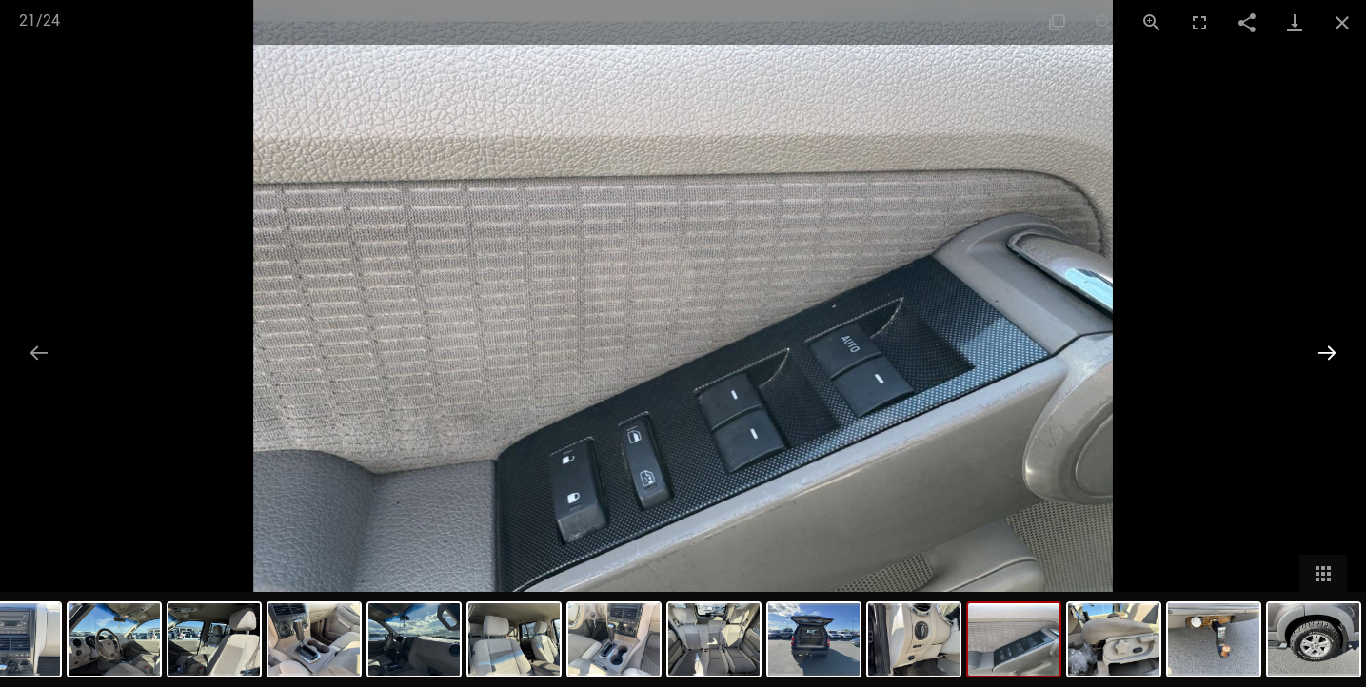
click at [1331, 351] on button "Next slide" at bounding box center [1327, 352] width 40 height 37
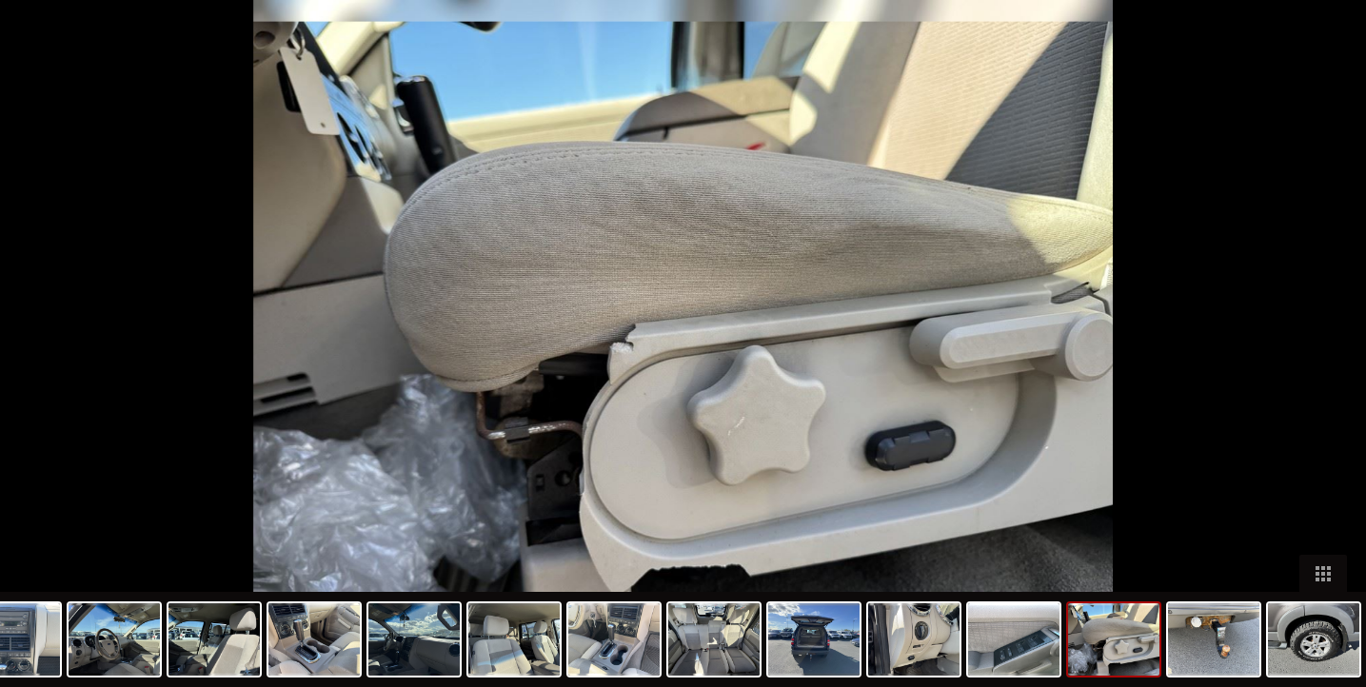
click at [1331, 351] on button "Next slide" at bounding box center [1336, 352] width 40 height 37
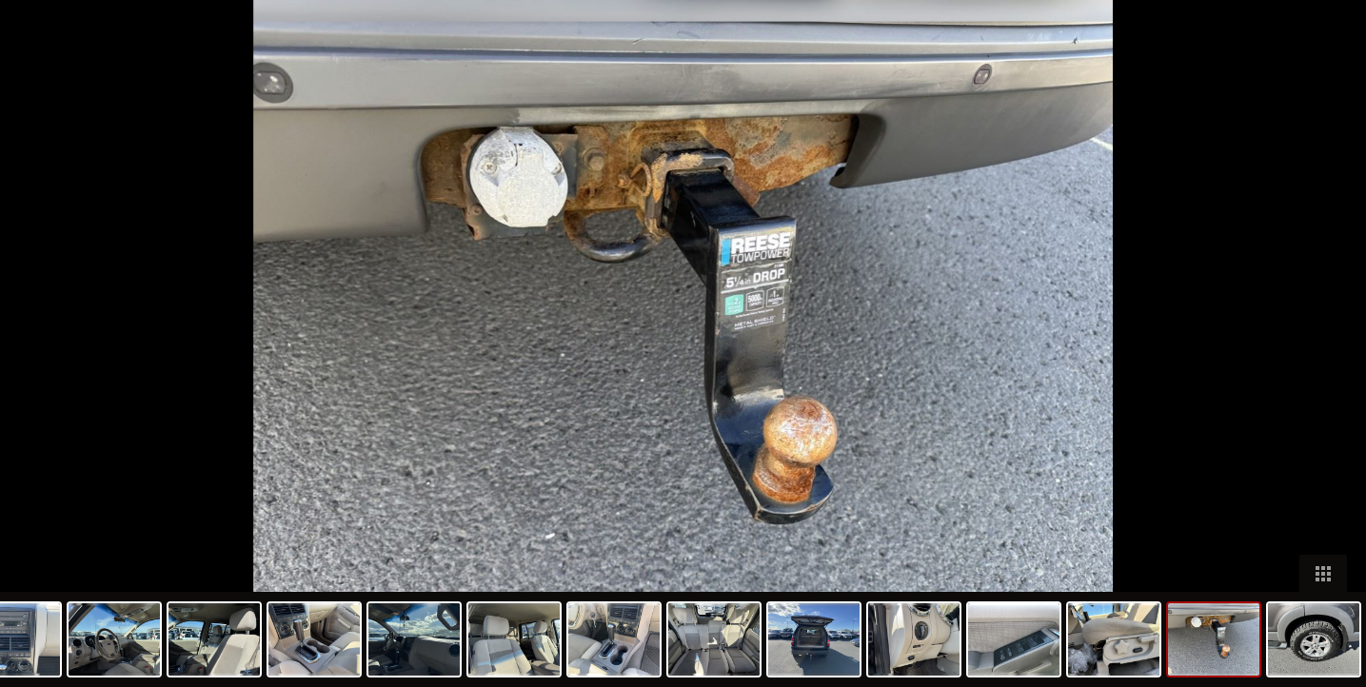
click at [1331, 351] on button "Next slide" at bounding box center [1336, 352] width 40 height 37
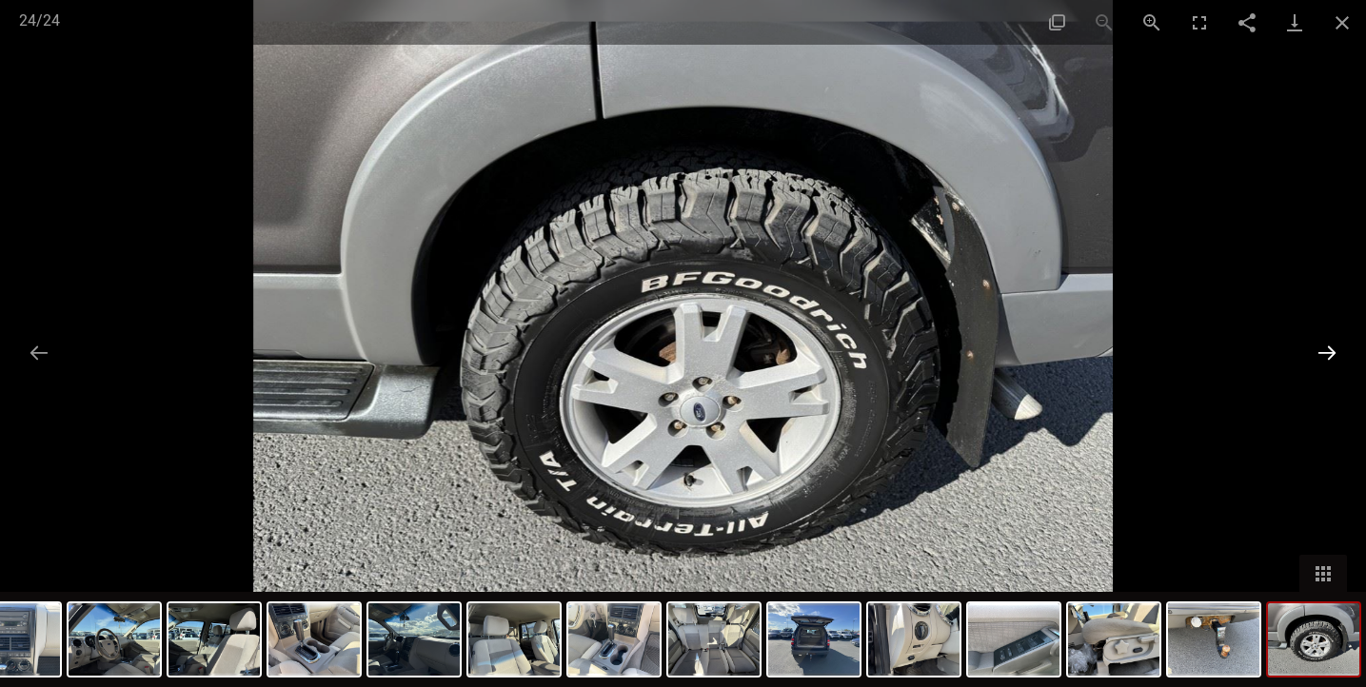
click at [1332, 352] on button "Next slide" at bounding box center [1327, 352] width 40 height 37
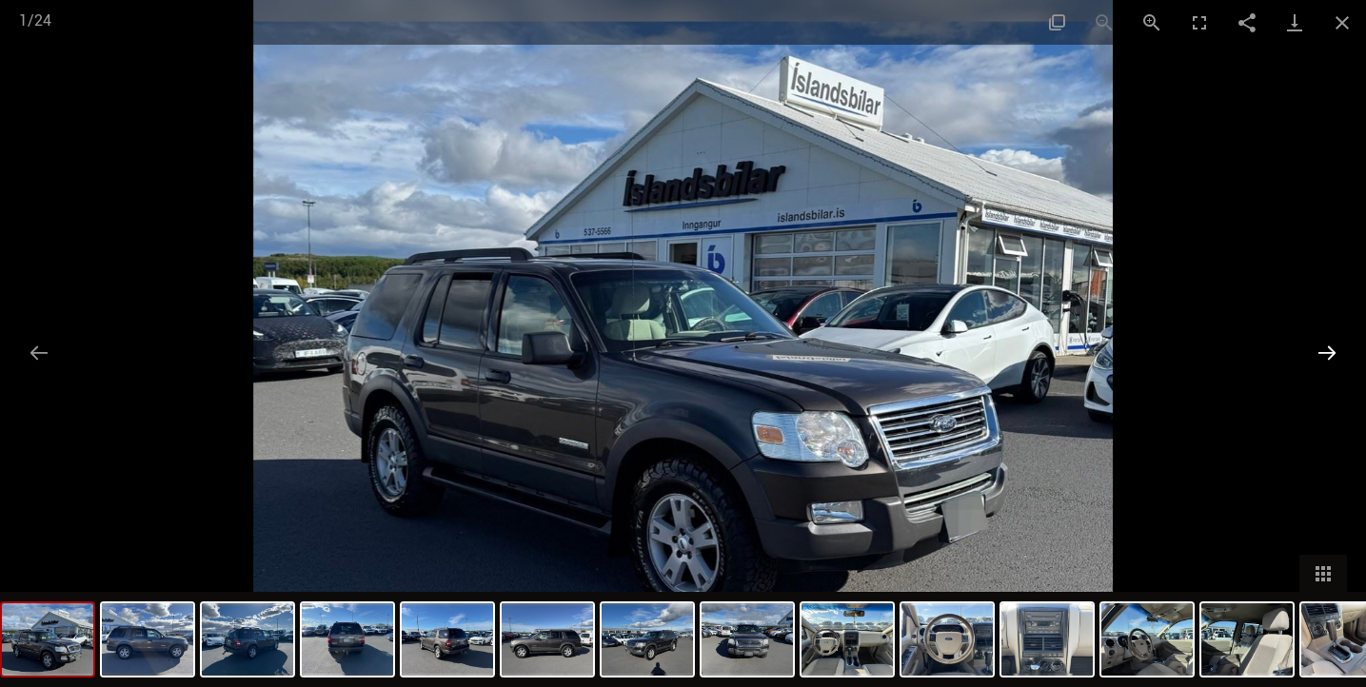
click at [1332, 352] on button "Next slide" at bounding box center [1327, 352] width 40 height 37
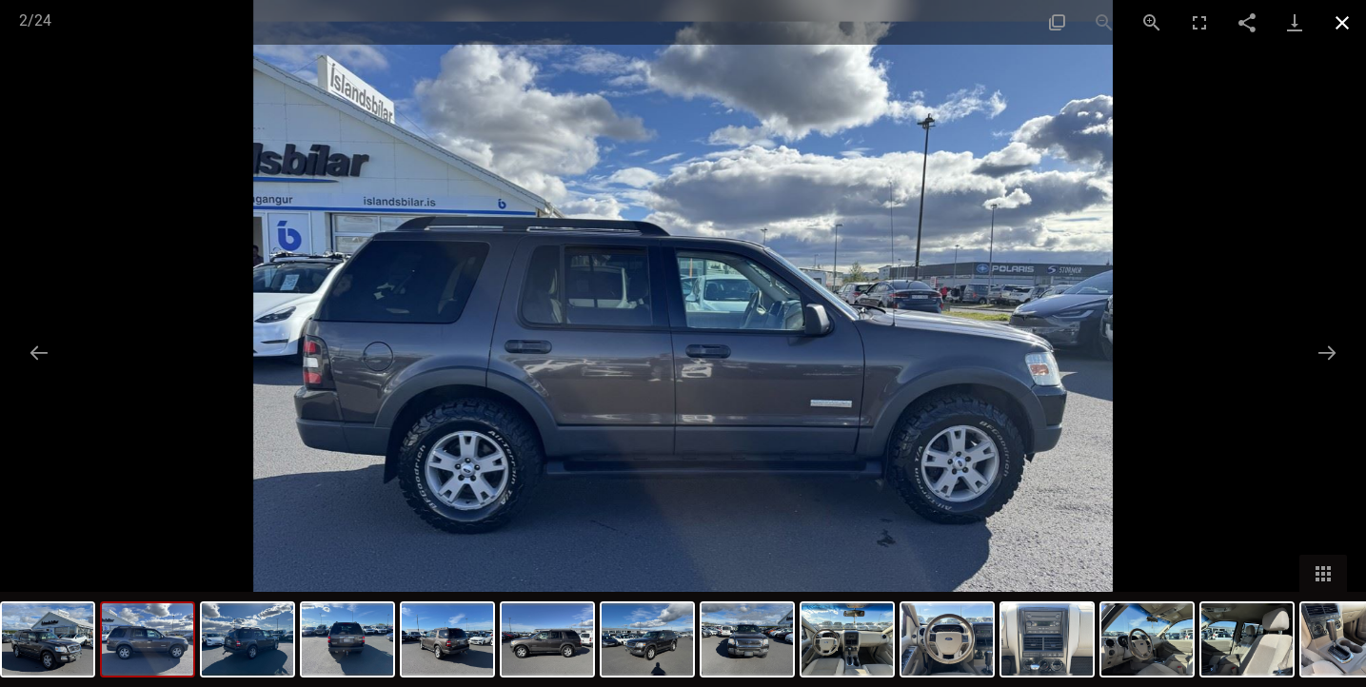
click at [1339, 33] on button "Close gallery" at bounding box center [1342, 22] width 48 height 45
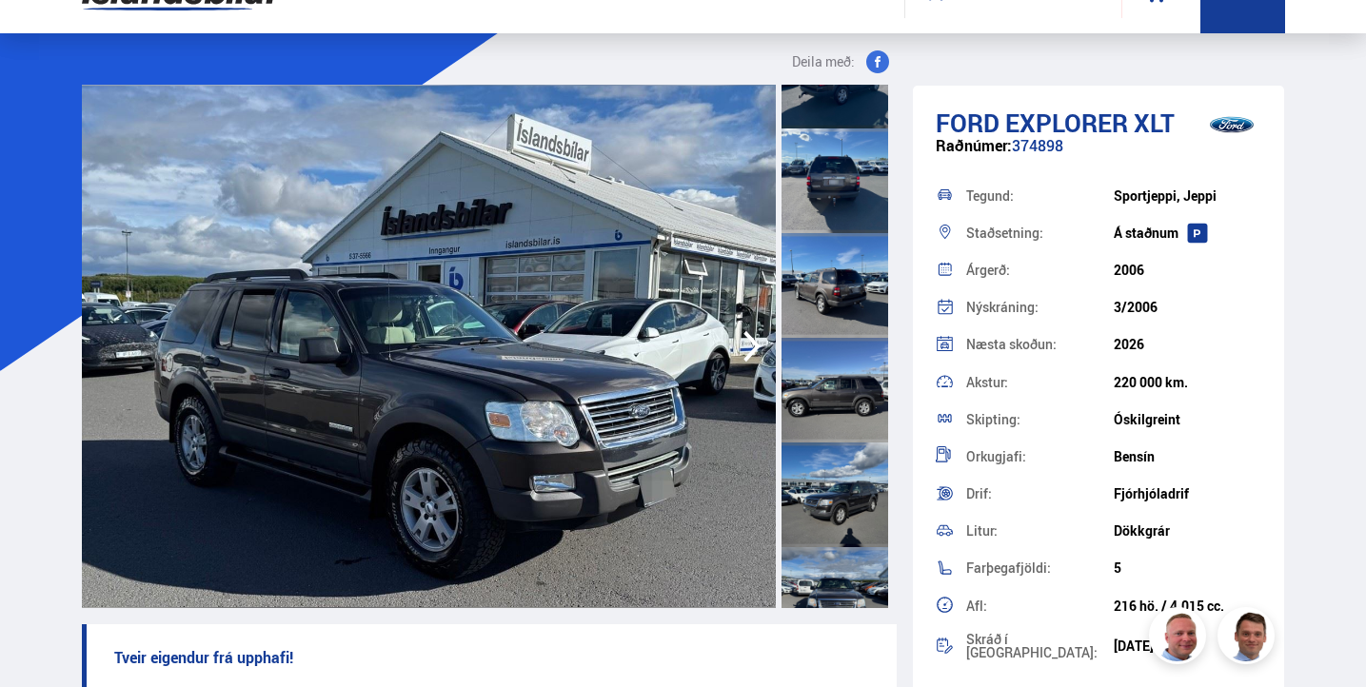
scroll to position [0, 0]
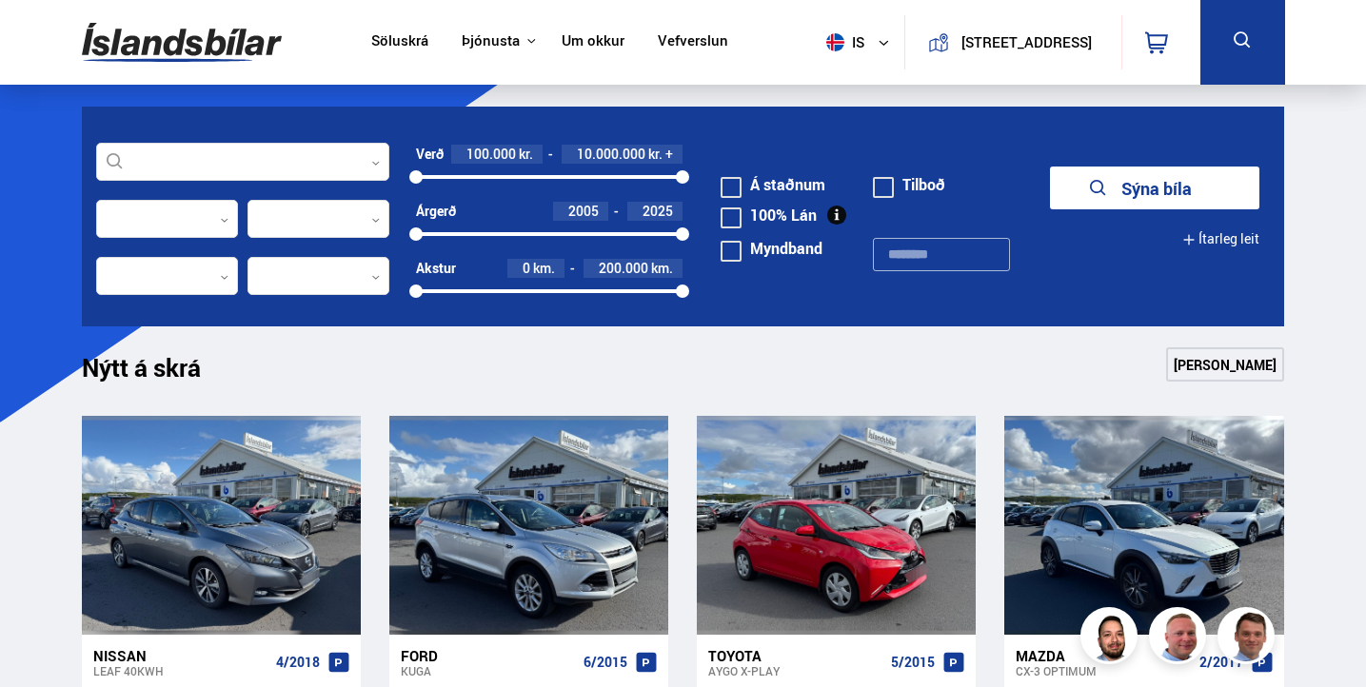
scroll to position [263, 0]
